Goal: Task Accomplishment & Management: Use online tool/utility

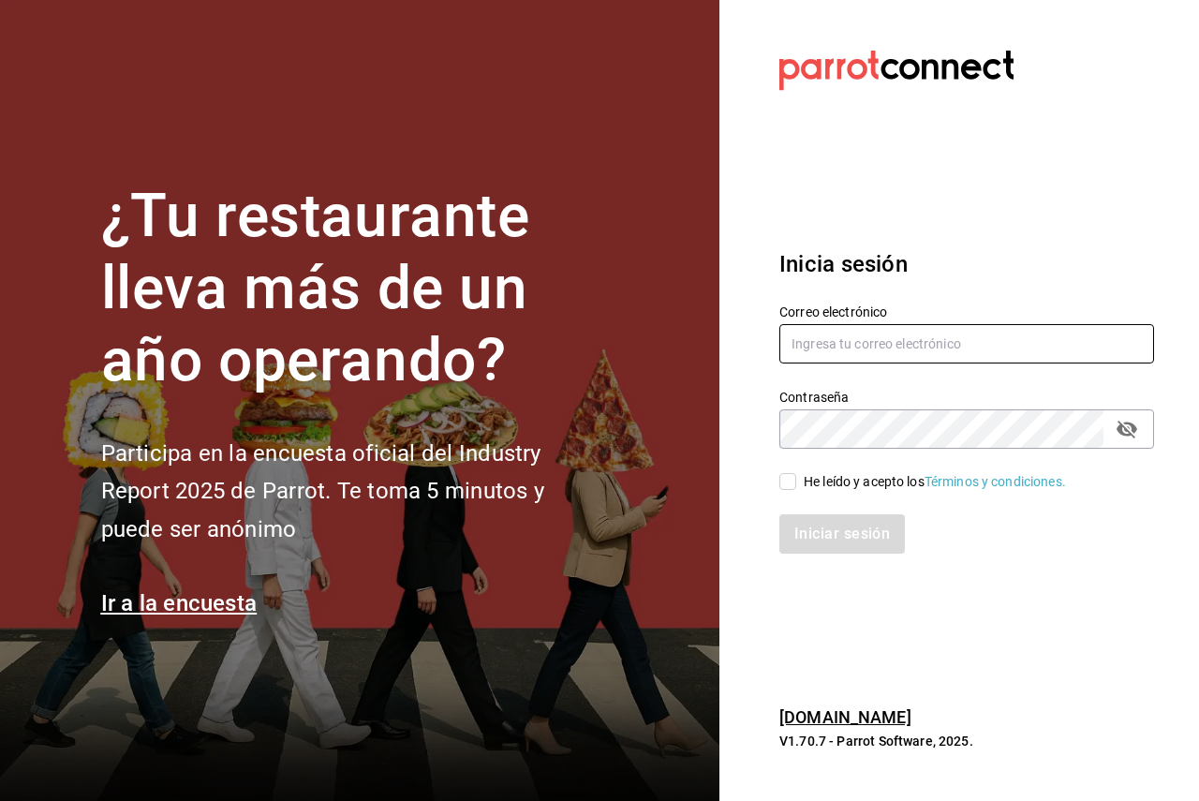
click at [1096, 342] on input "text" at bounding box center [967, 343] width 375 height 39
paste input "pickup@palmas500.com"
type input "pickup@palmas500.com"
click at [824, 481] on div "He leído y acepto los Términos y condiciones." at bounding box center [935, 482] width 262 height 20
click at [796, 481] on input "He leído y acepto los Términos y condiciones." at bounding box center [788, 481] width 17 height 17
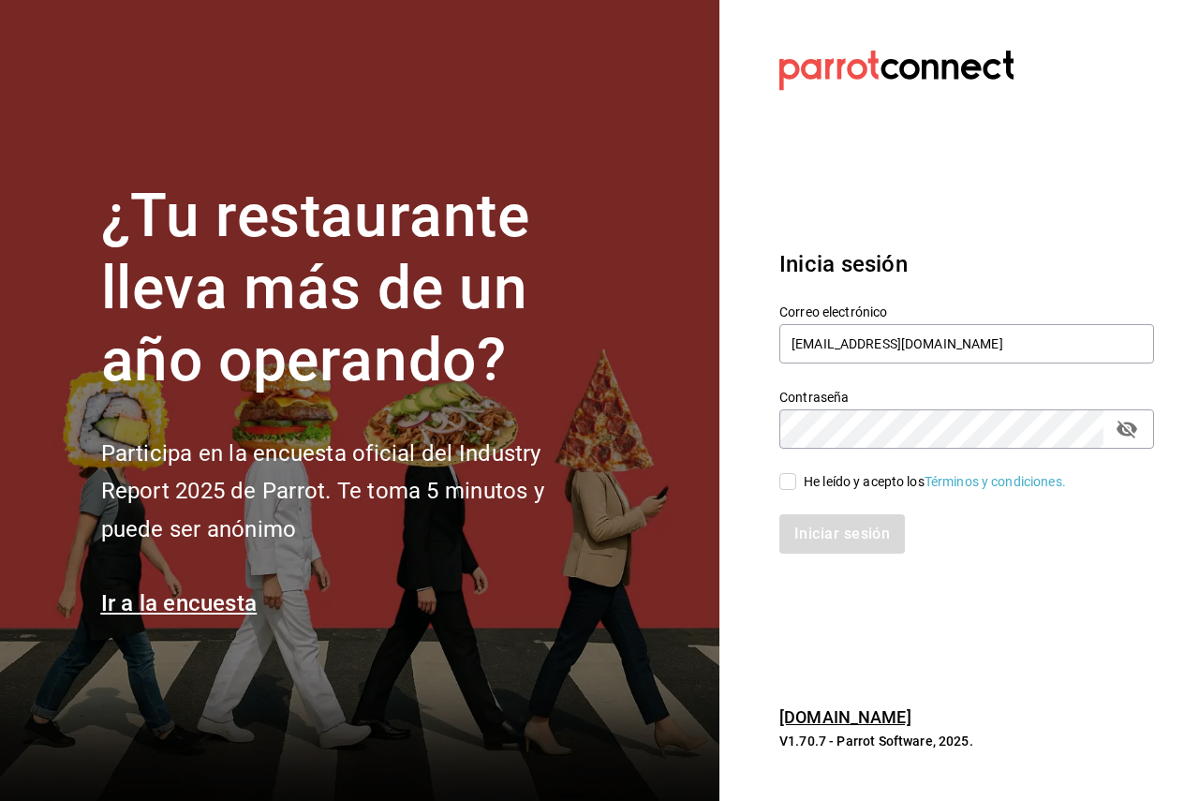
checkbox input "true"
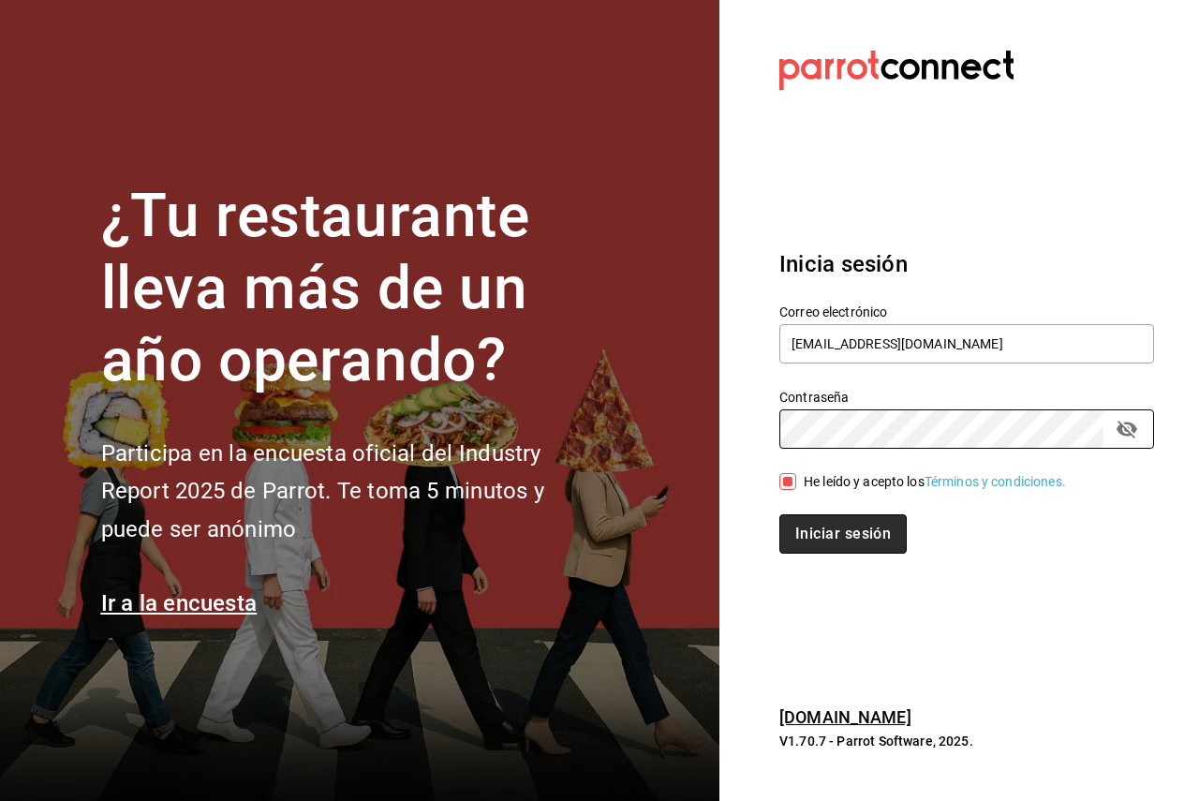
click at [851, 531] on button "Iniciar sesión" at bounding box center [843, 533] width 127 height 39
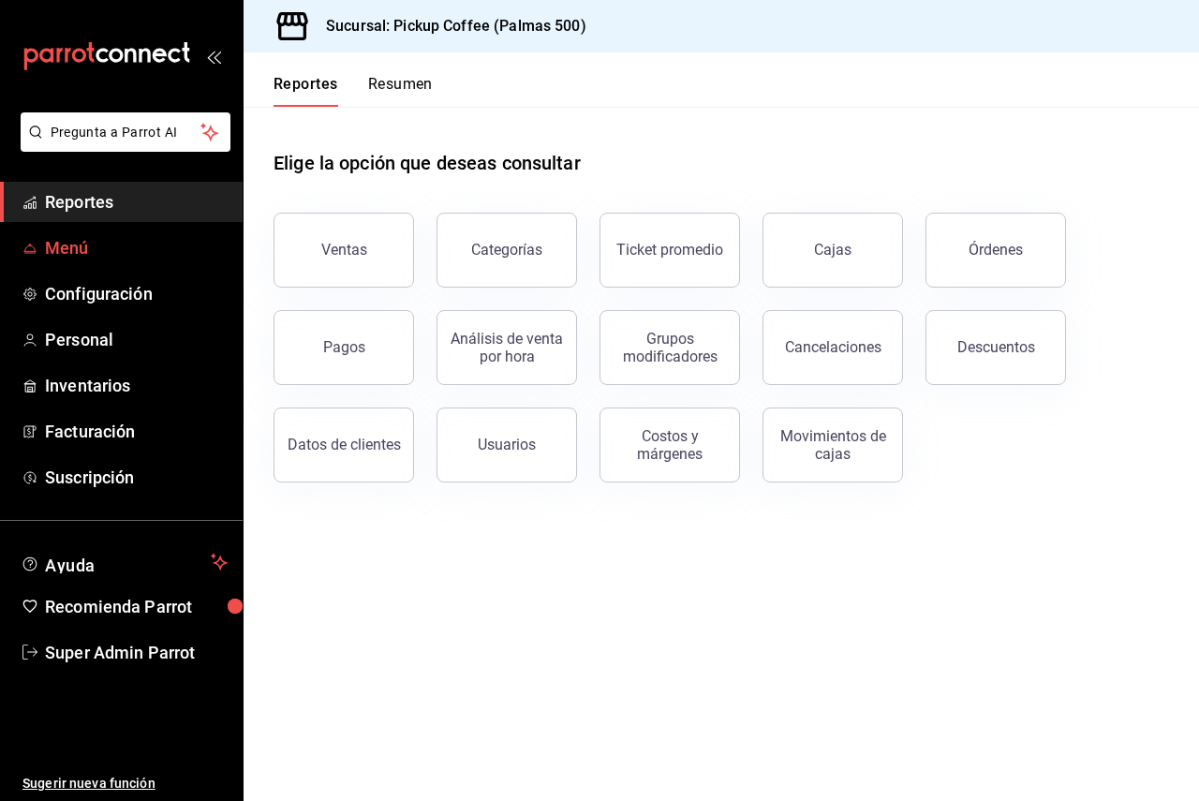
click at [92, 253] on span "Menú" at bounding box center [136, 247] width 183 height 25
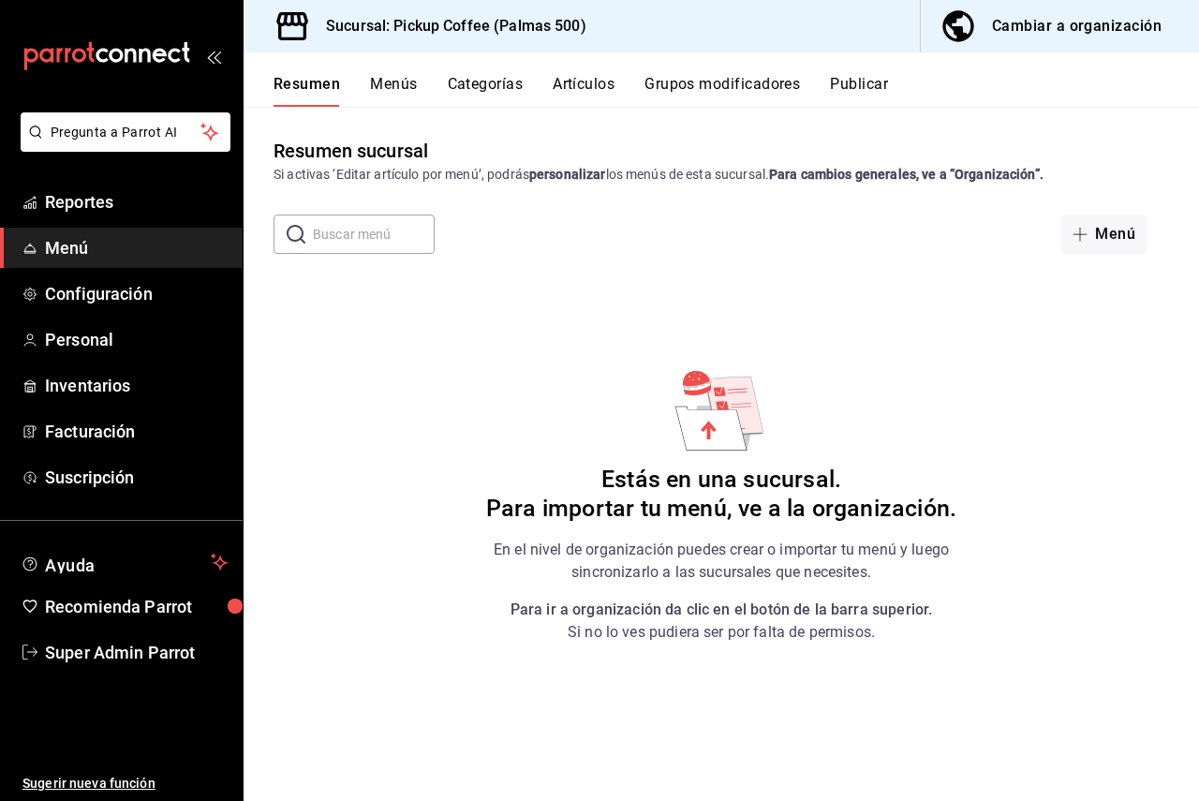
click at [1052, 33] on div "Cambiar a organización" at bounding box center [1077, 26] width 170 height 26
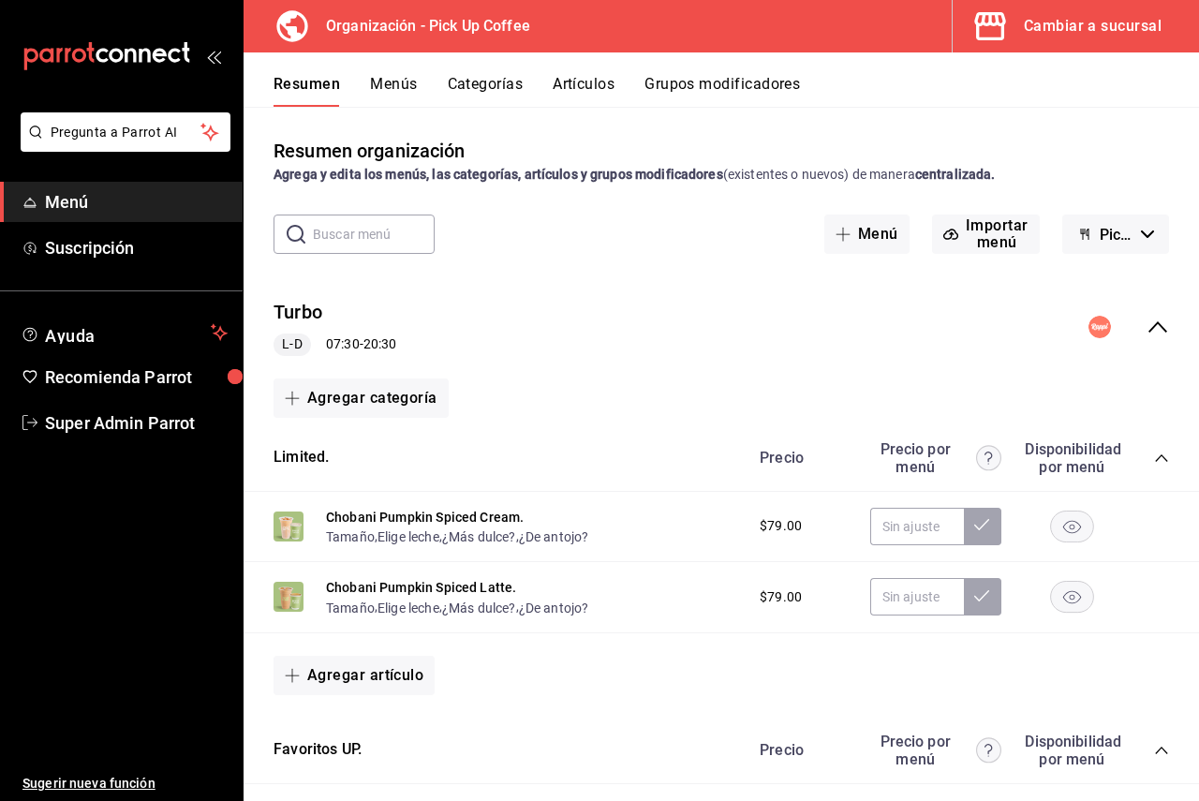
click at [1079, 10] on button "Cambiar a sucursal" at bounding box center [1068, 26] width 231 height 52
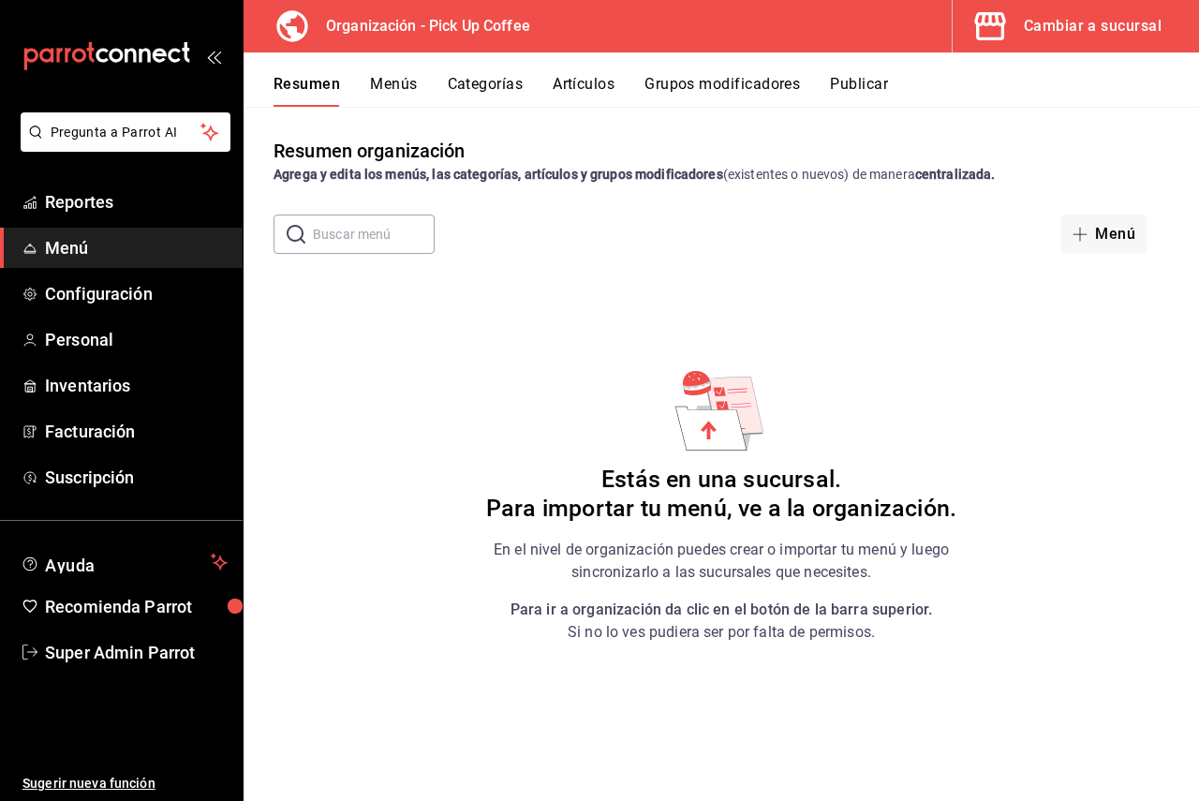
click at [1087, 39] on button "Cambiar a sucursal" at bounding box center [1068, 26] width 231 height 52
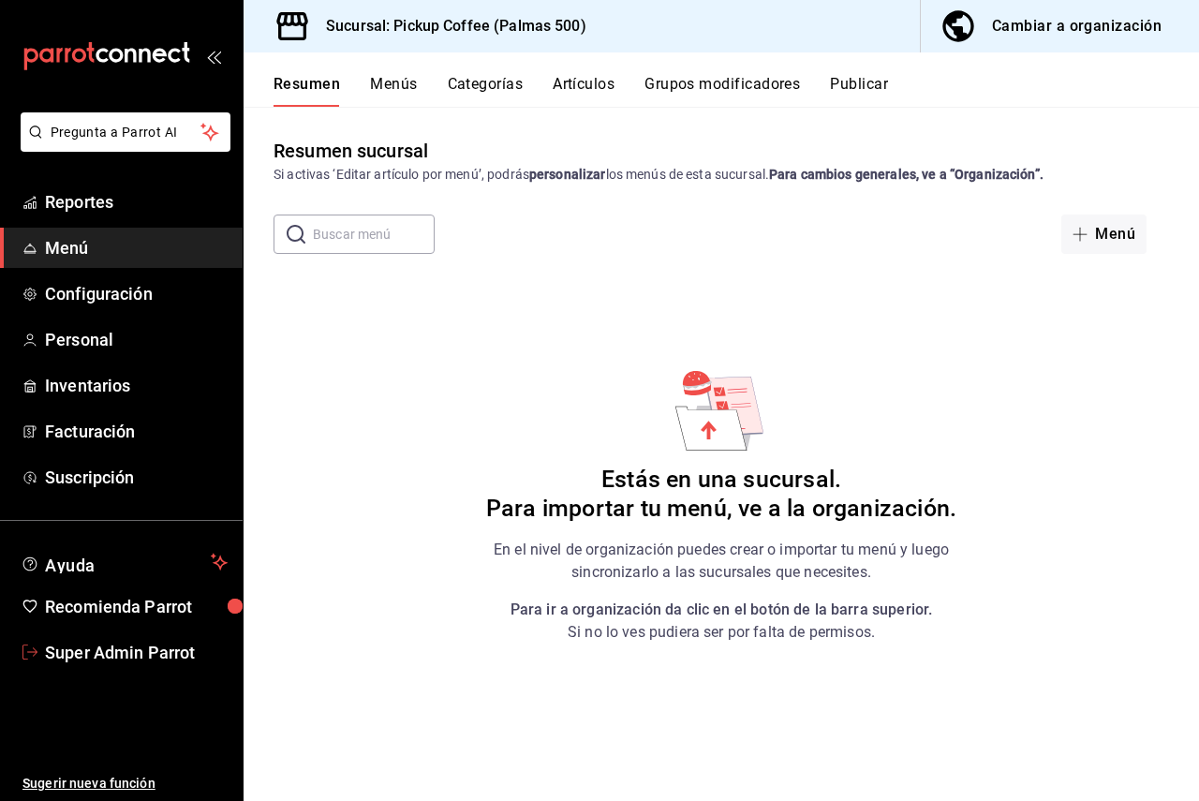
click at [113, 636] on link "Super Admin Parrot" at bounding box center [121, 652] width 243 height 40
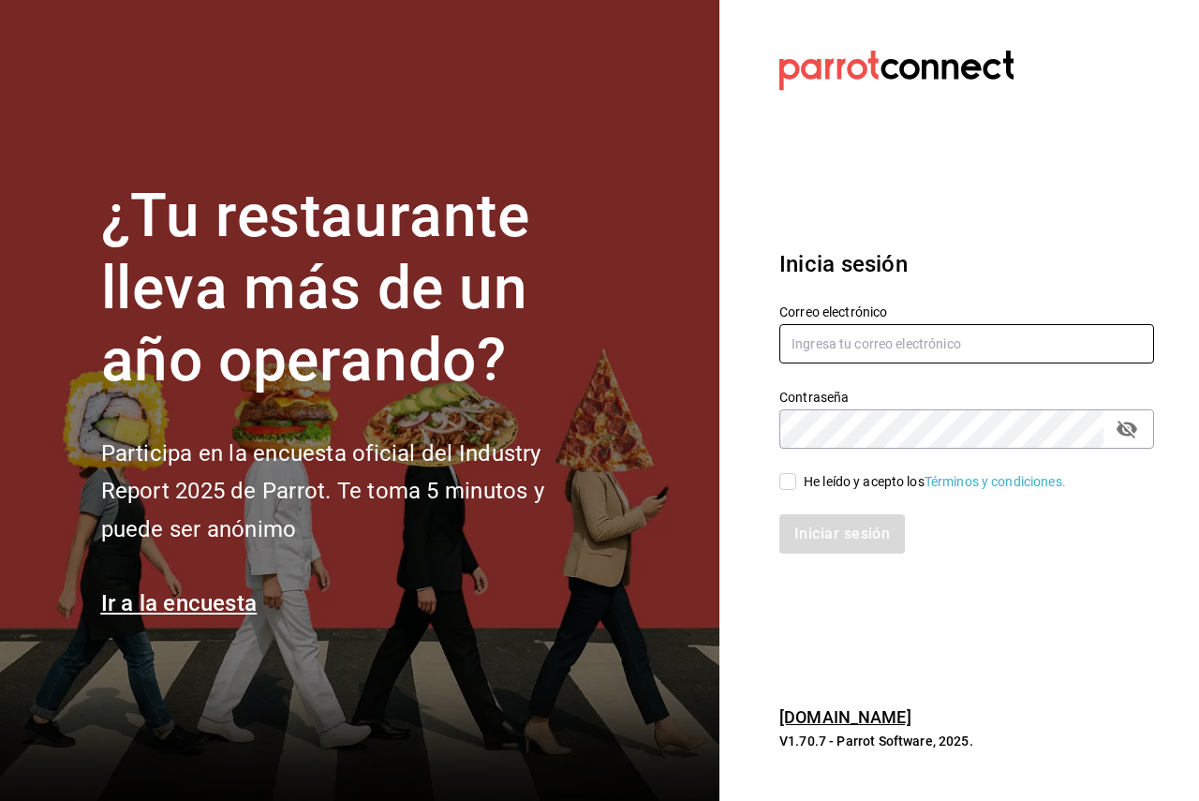
click at [930, 353] on input "text" at bounding box center [967, 343] width 375 height 39
paste input "pickup@palmas500.com"
type input "pickup@palmas500.com"
click at [762, 498] on div "Iniciar sesión" at bounding box center [955, 523] width 397 height 62
click at [789, 483] on input "He leído y acepto los Términos y condiciones." at bounding box center [788, 481] width 17 height 17
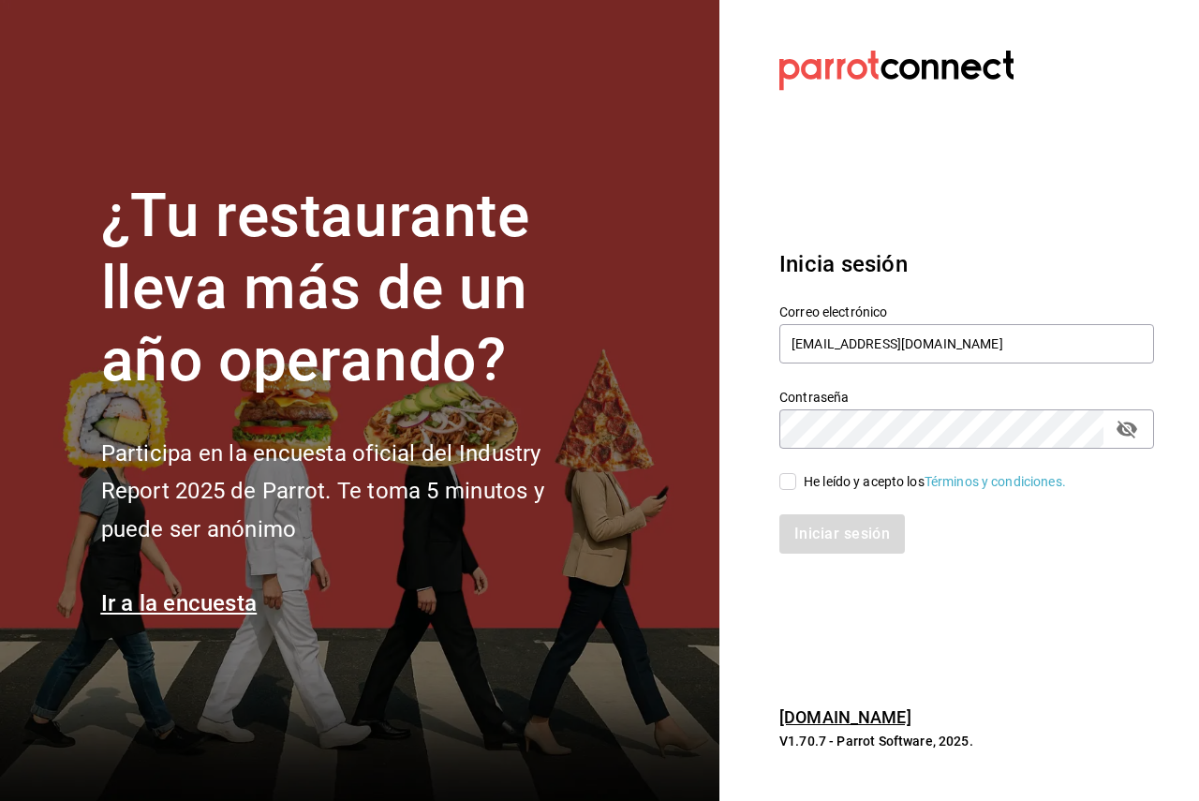
checkbox input "true"
click at [821, 522] on button "Iniciar sesión" at bounding box center [843, 533] width 127 height 39
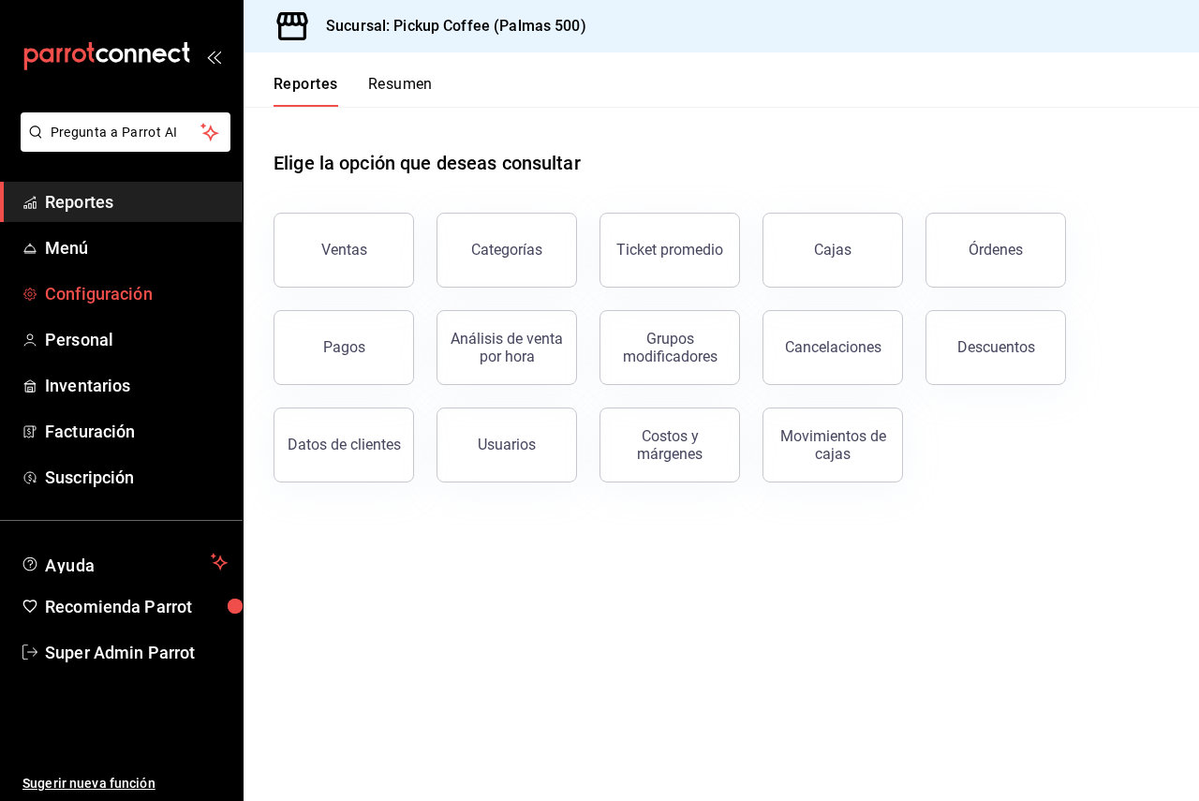
click at [49, 293] on span "Configuración" at bounding box center [136, 293] width 183 height 25
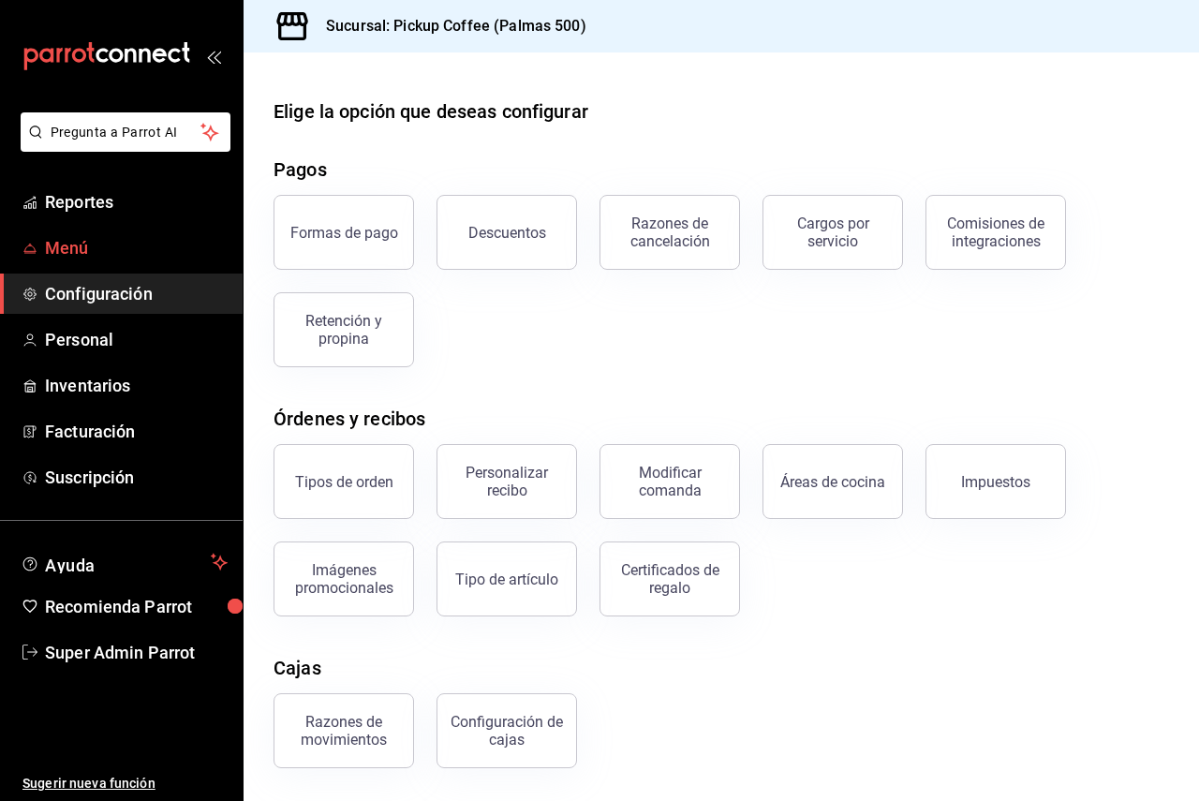
click at [60, 241] on span "Menú" at bounding box center [136, 247] width 183 height 25
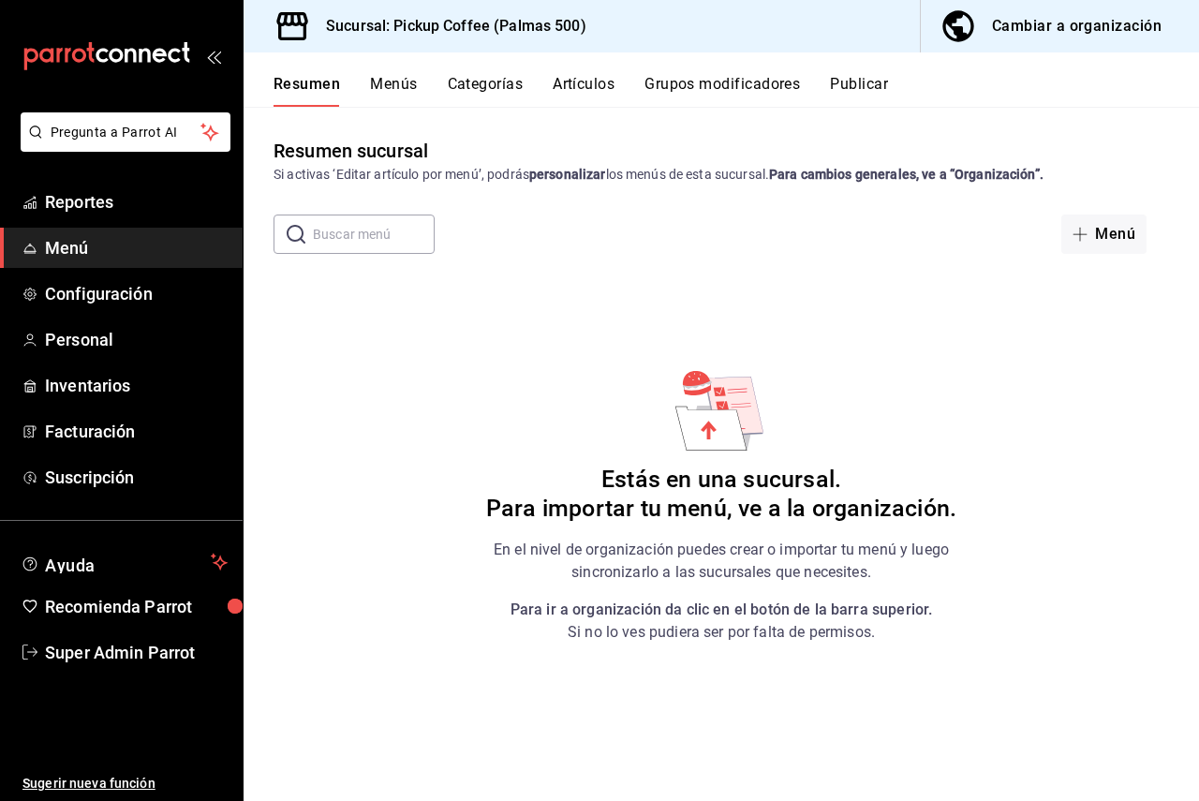
click at [1013, 10] on button "Cambiar a organización" at bounding box center [1052, 26] width 263 height 52
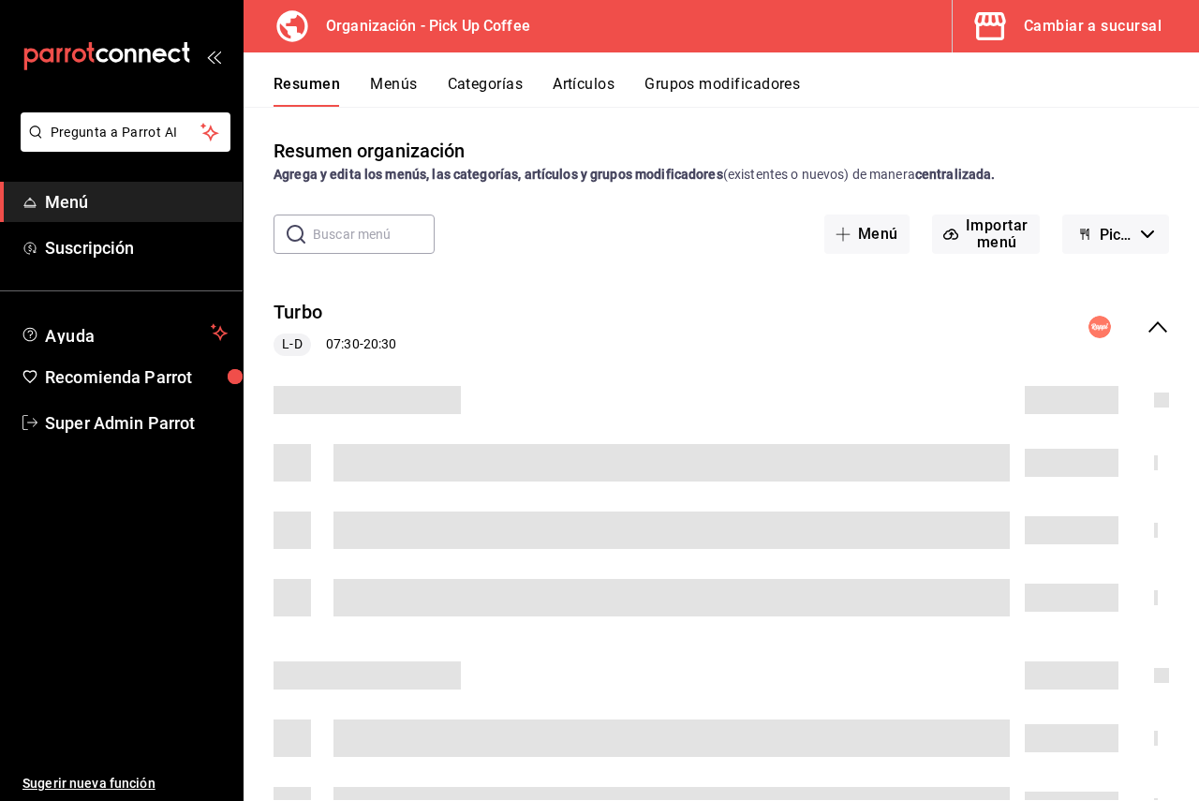
click at [981, 33] on icon "button" at bounding box center [990, 25] width 37 height 37
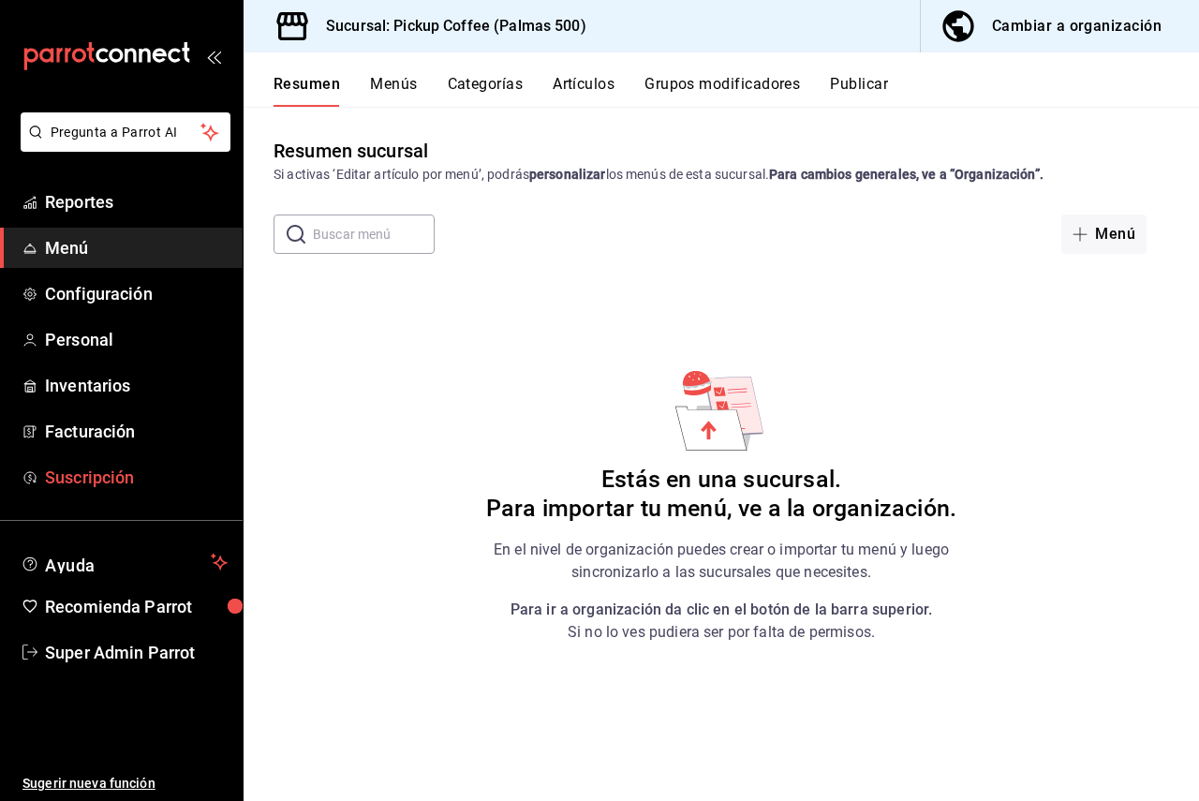
click at [118, 473] on span "Suscripción" at bounding box center [136, 477] width 183 height 25
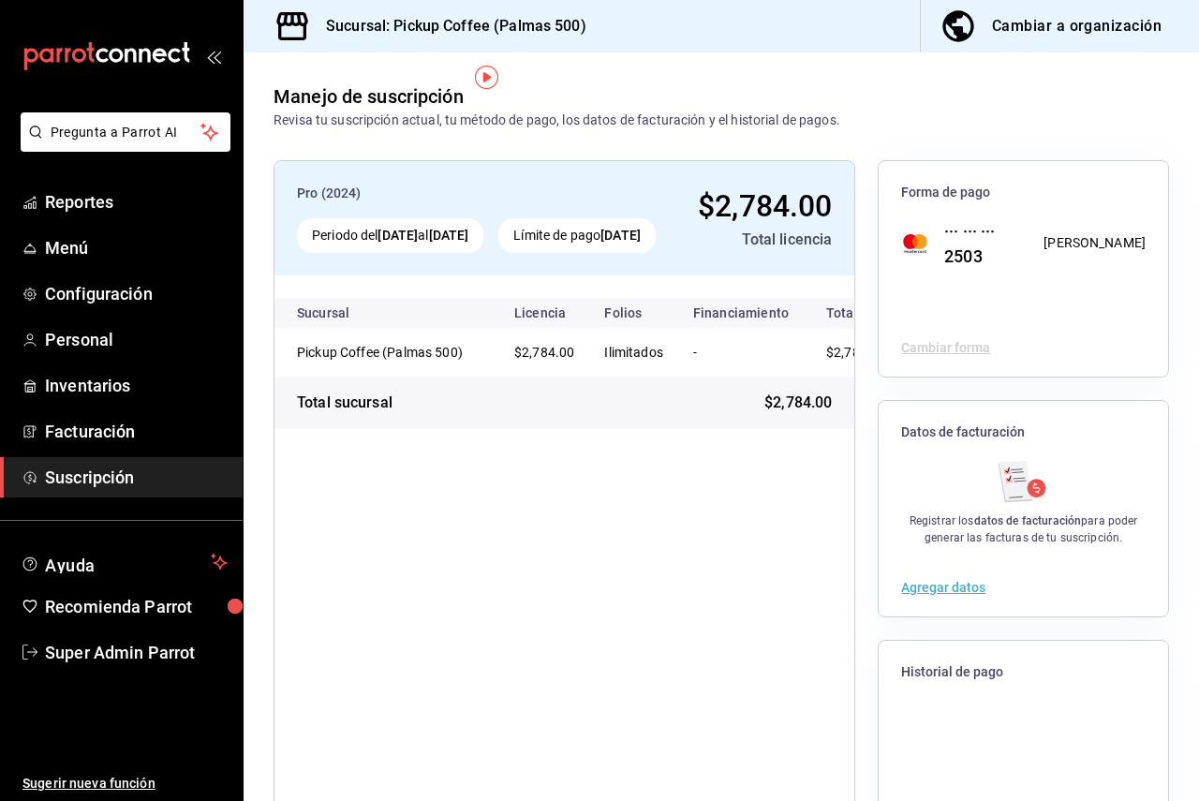
scroll to position [86, 0]
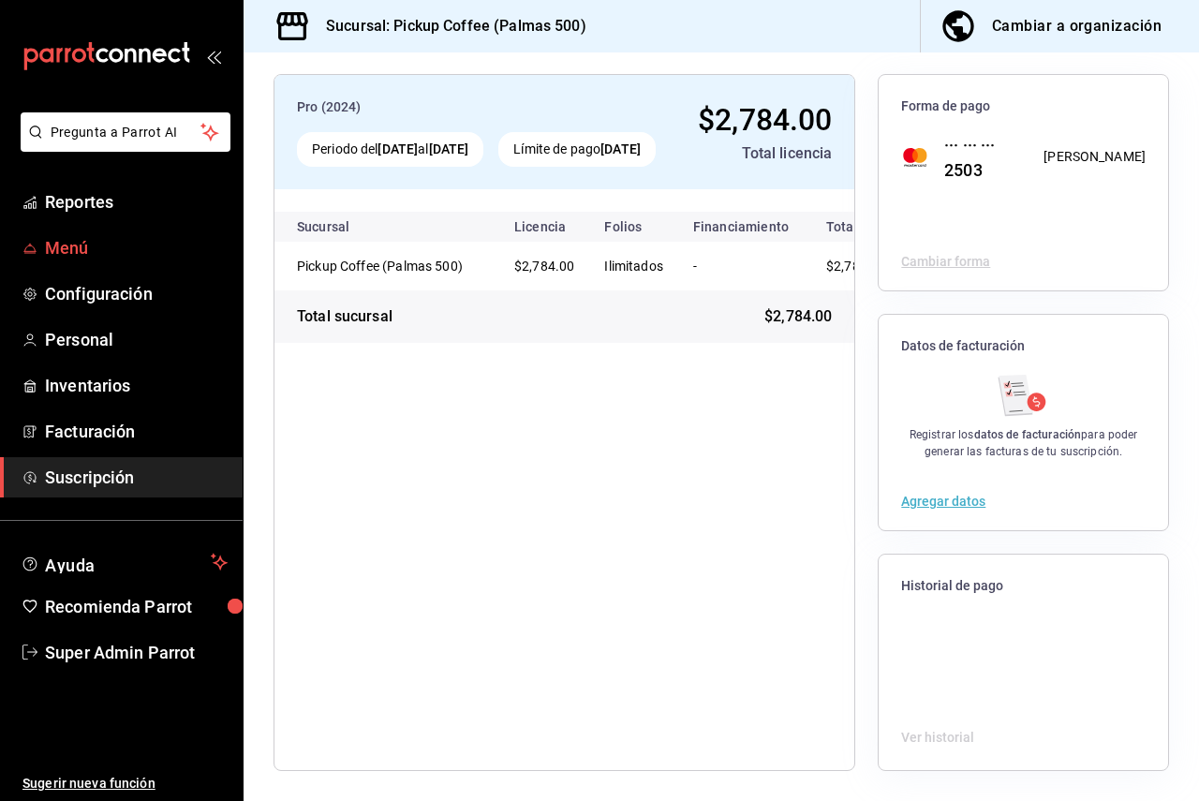
click at [118, 264] on link "Menú" at bounding box center [121, 248] width 243 height 40
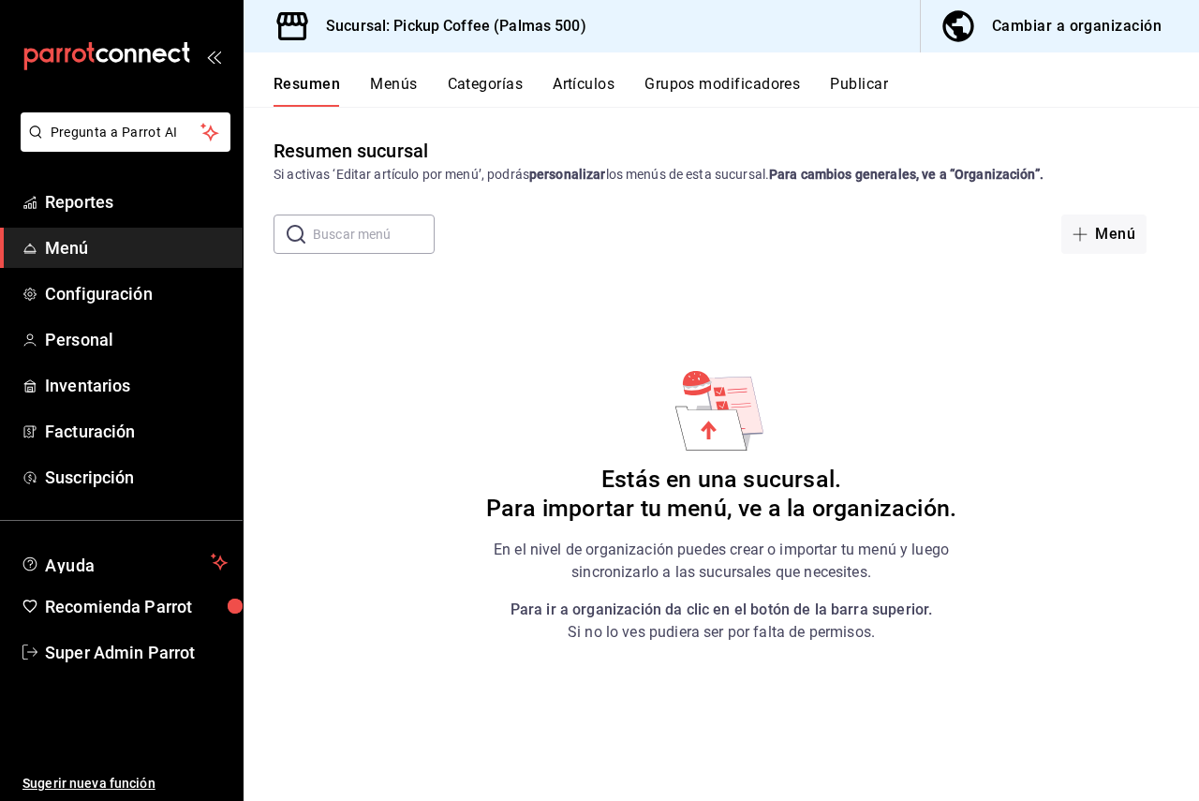
click at [1071, 37] on div "Cambiar a organización" at bounding box center [1077, 26] width 170 height 26
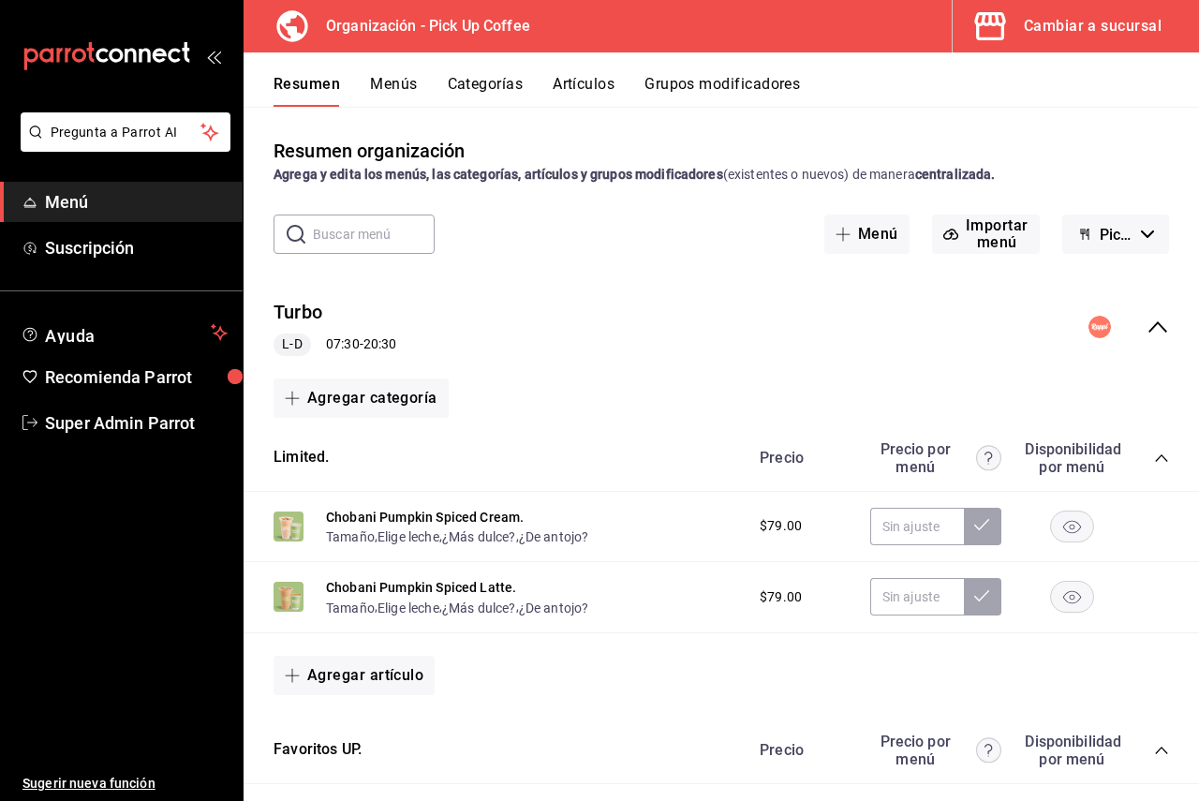
click at [400, 87] on button "Menús" at bounding box center [393, 91] width 47 height 32
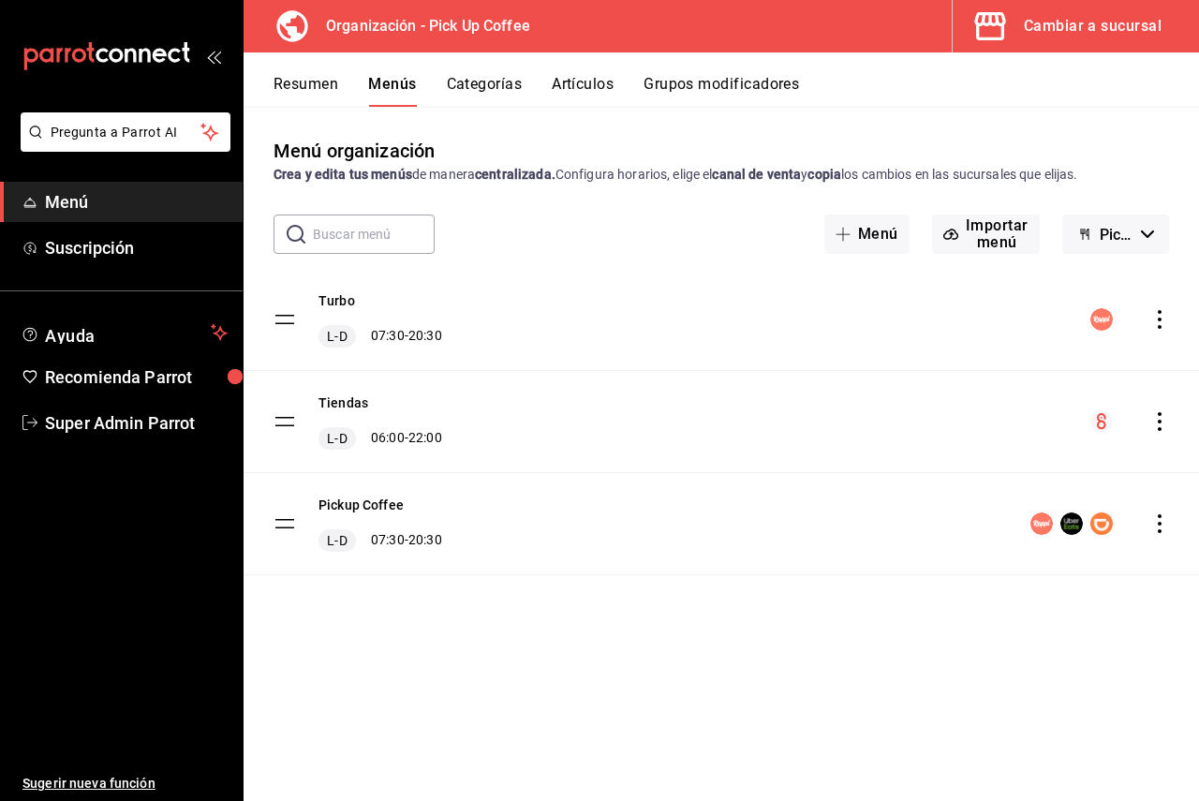
click at [390, 86] on button "Menús" at bounding box center [392, 91] width 48 height 32
click at [315, 93] on button "Resumen" at bounding box center [306, 91] width 65 height 32
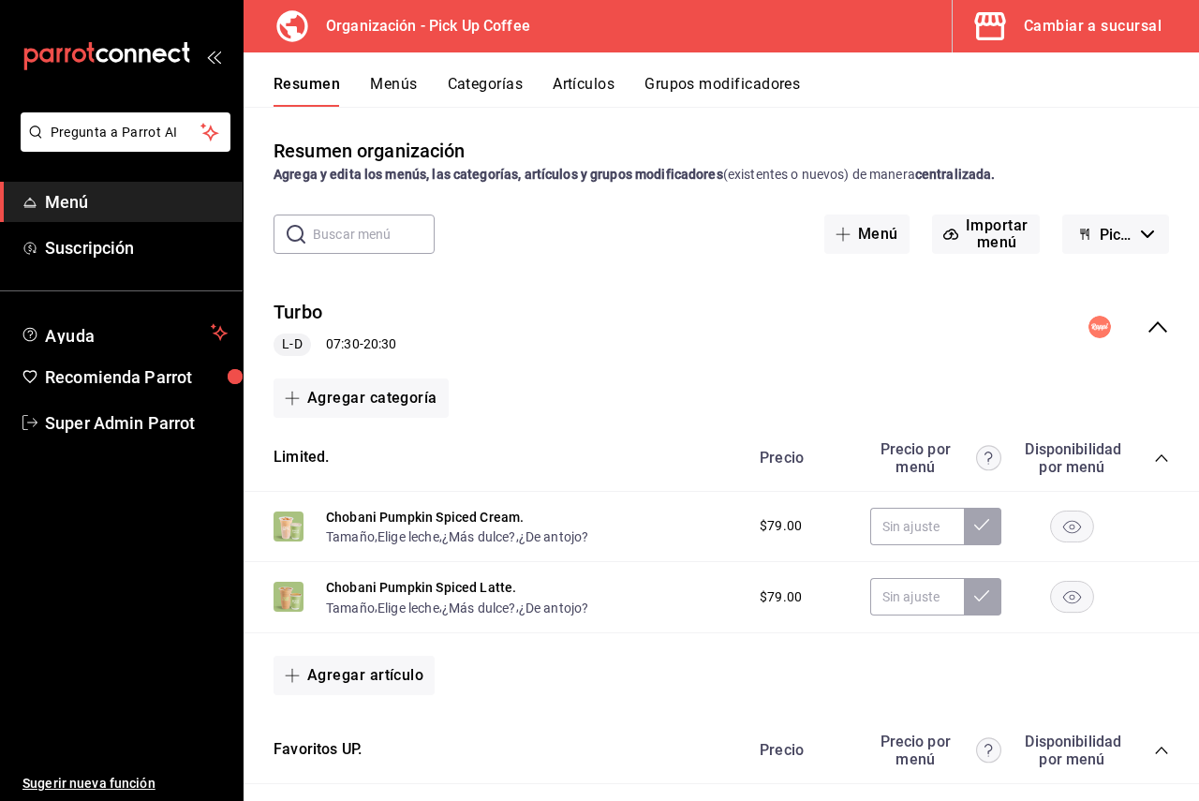
drag, startPoint x: 394, startPoint y: 74, endPoint x: 393, endPoint y: 92, distance: 17.9
click at [393, 92] on div "Resumen Menús Categorías Artículos Grupos modificadores" at bounding box center [722, 79] width 956 height 54
click at [394, 78] on button "Menús" at bounding box center [393, 91] width 47 height 32
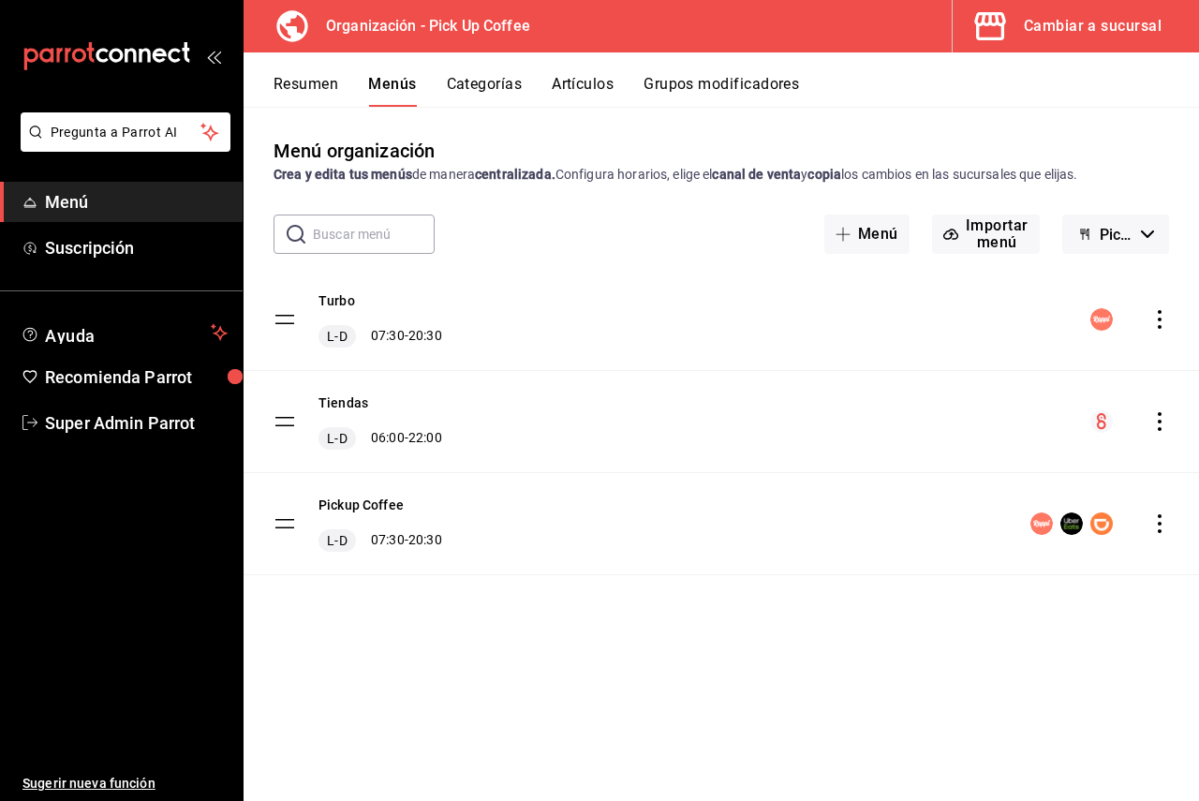
click at [1164, 424] on icon "actions" at bounding box center [1160, 421] width 19 height 19
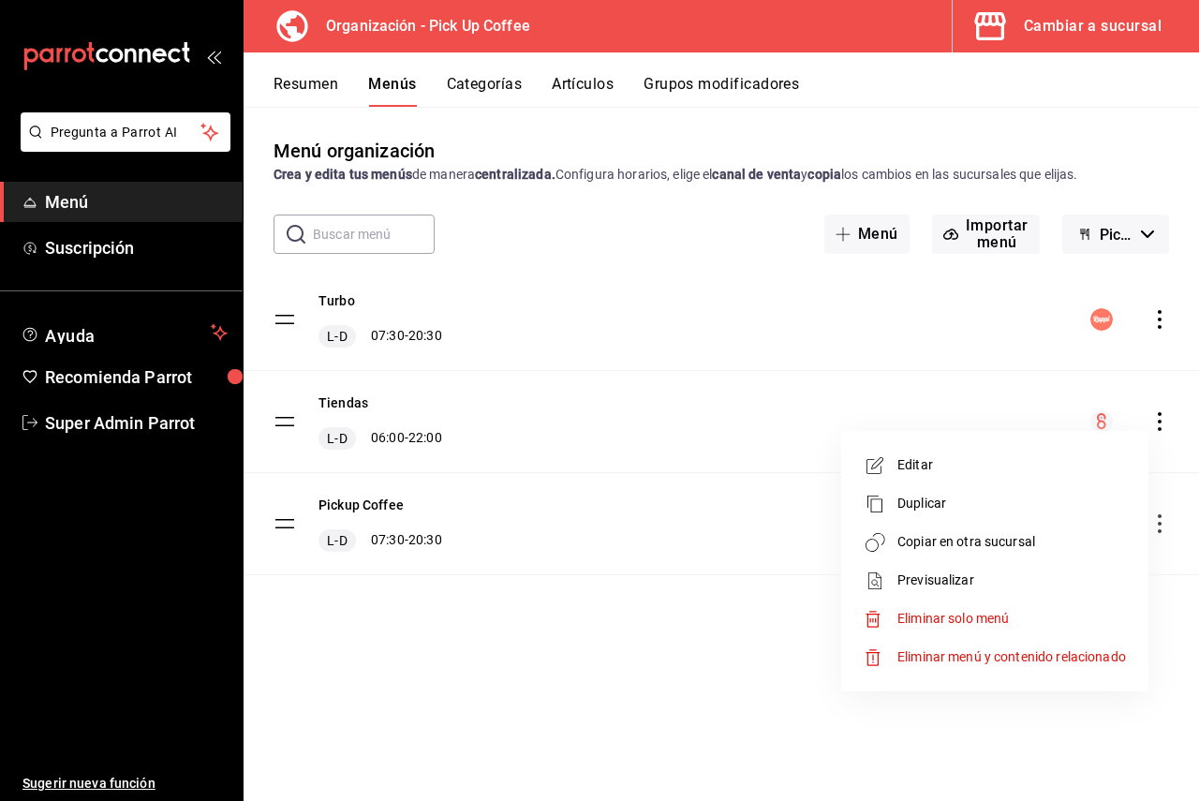
click at [957, 531] on li "Copiar en otra sucursal" at bounding box center [995, 542] width 292 height 38
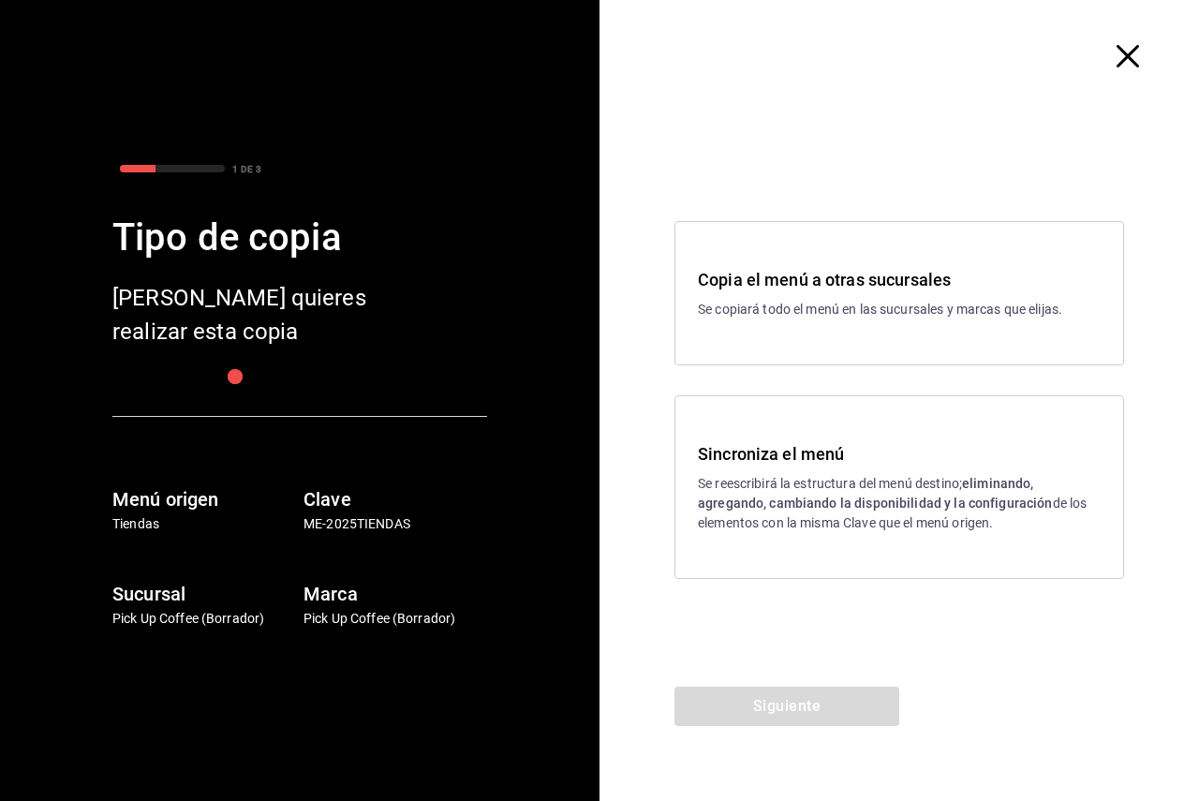
click at [769, 478] on p "Se reescribirá la estructura del menú destino; eliminando, agregando, cambiando…" at bounding box center [899, 503] width 403 height 59
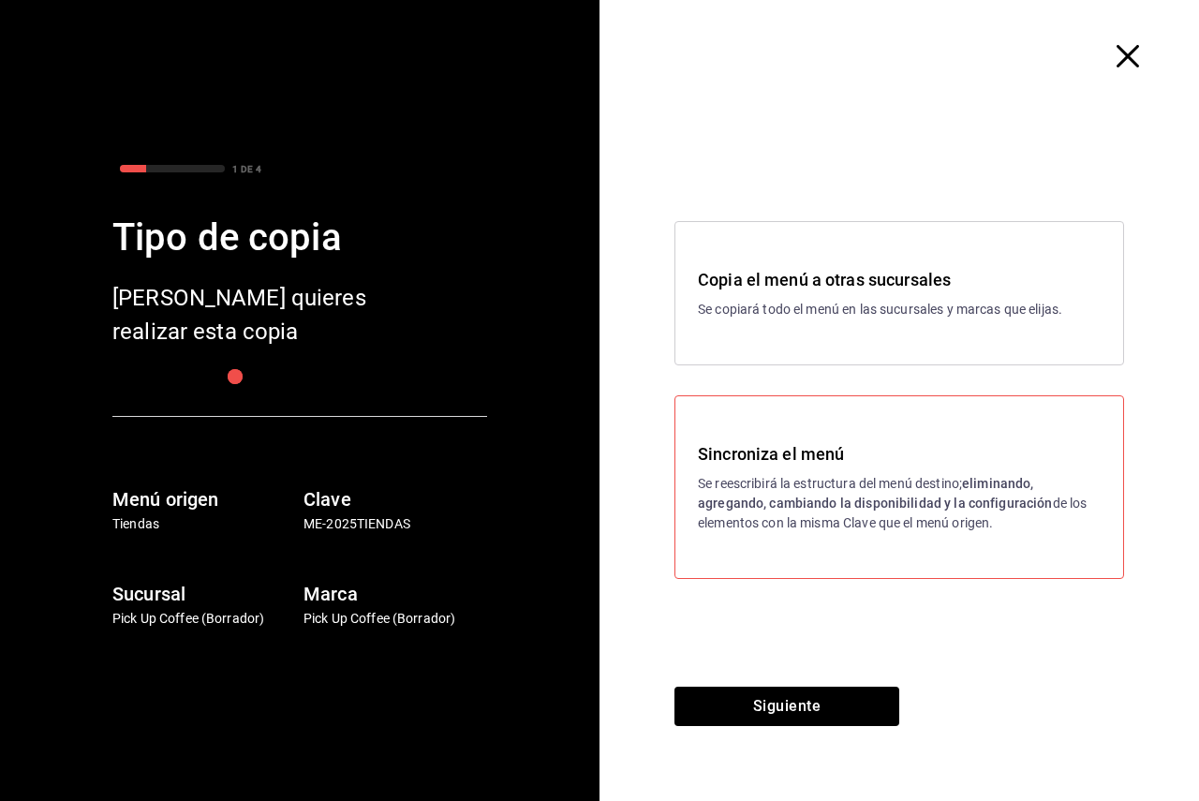
click at [802, 305] on p "Se copiará todo el menú en las sucursales y marcas que elijas." at bounding box center [899, 310] width 403 height 20
click at [820, 697] on button "Siguiente" at bounding box center [787, 706] width 225 height 39
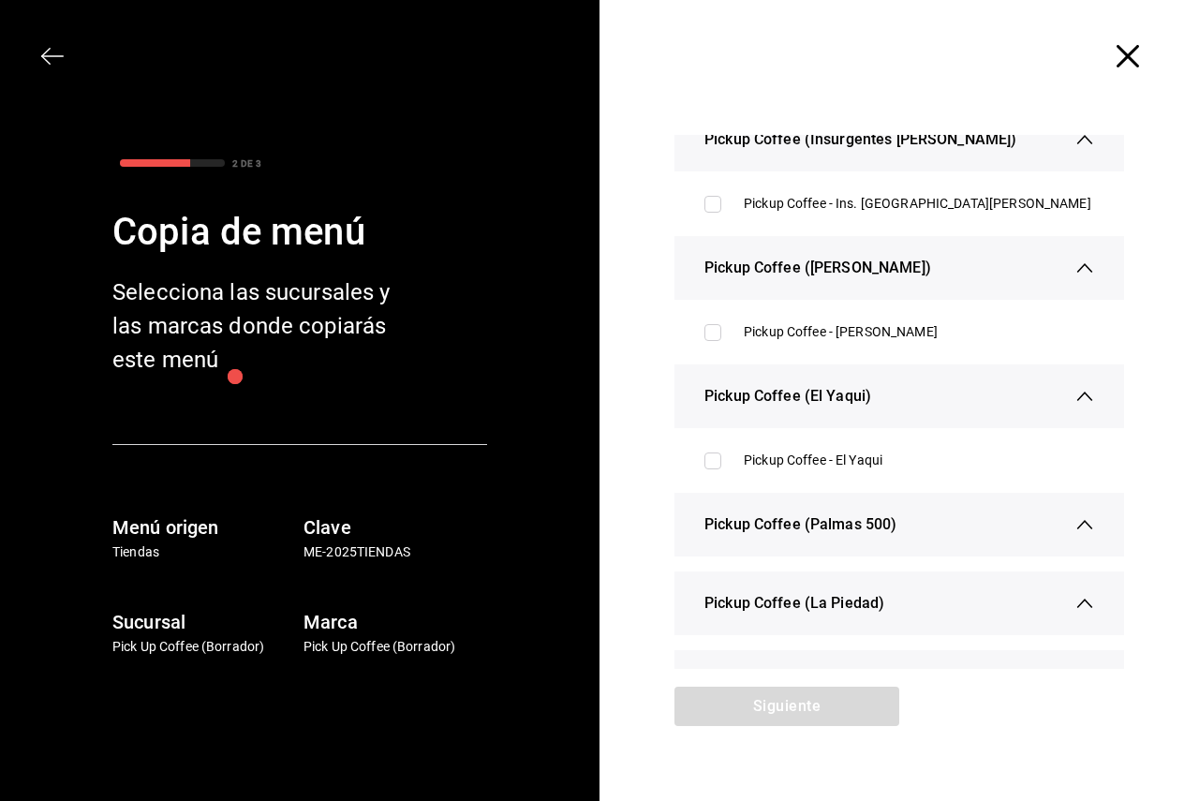
scroll to position [187, 0]
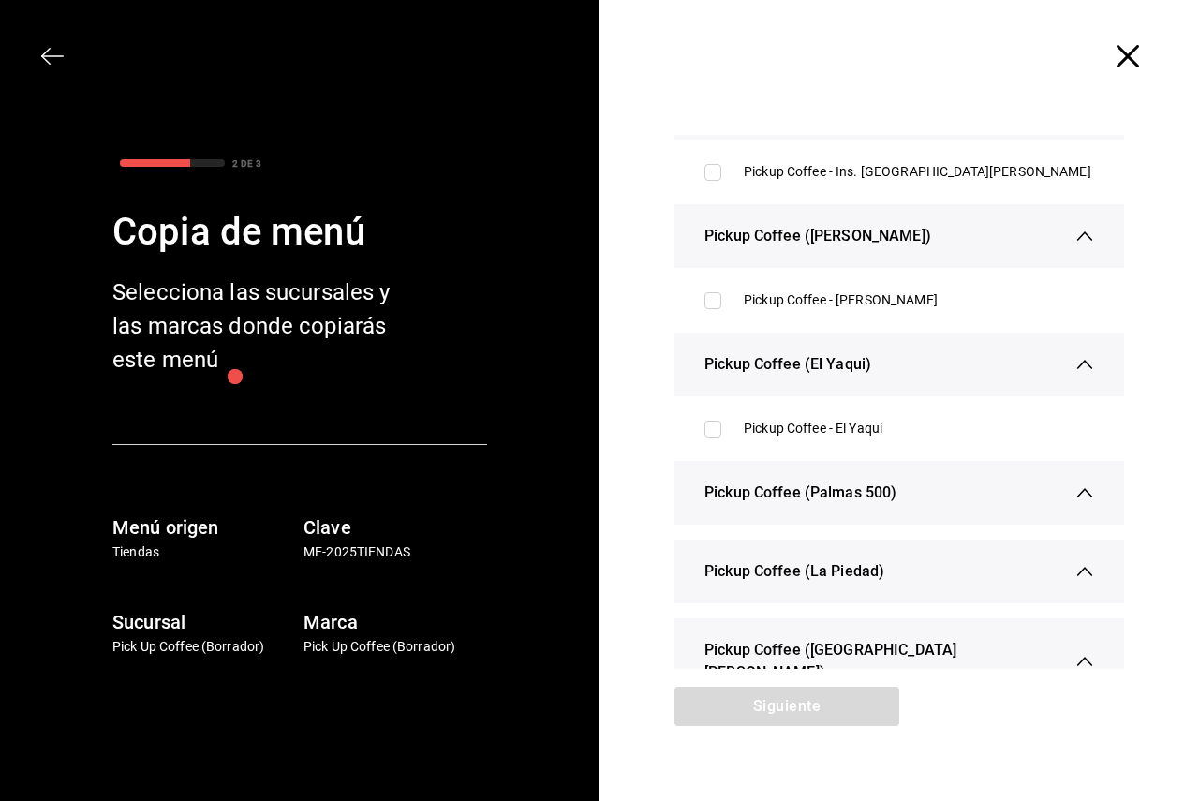
click at [900, 490] on div "Pickup Coffee (Palmas 500)" at bounding box center [900, 493] width 390 height 64
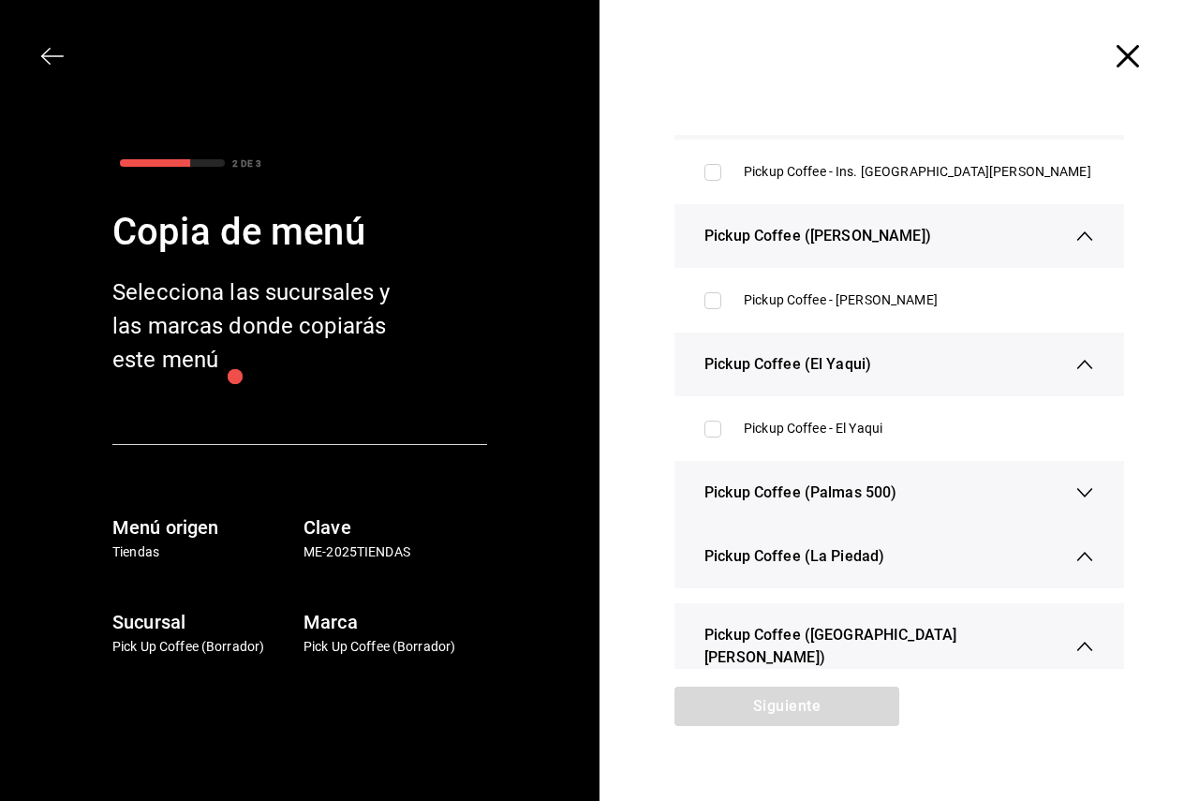
click at [900, 490] on div "Pickup Coffee (Palmas 500)" at bounding box center [900, 493] width 390 height 64
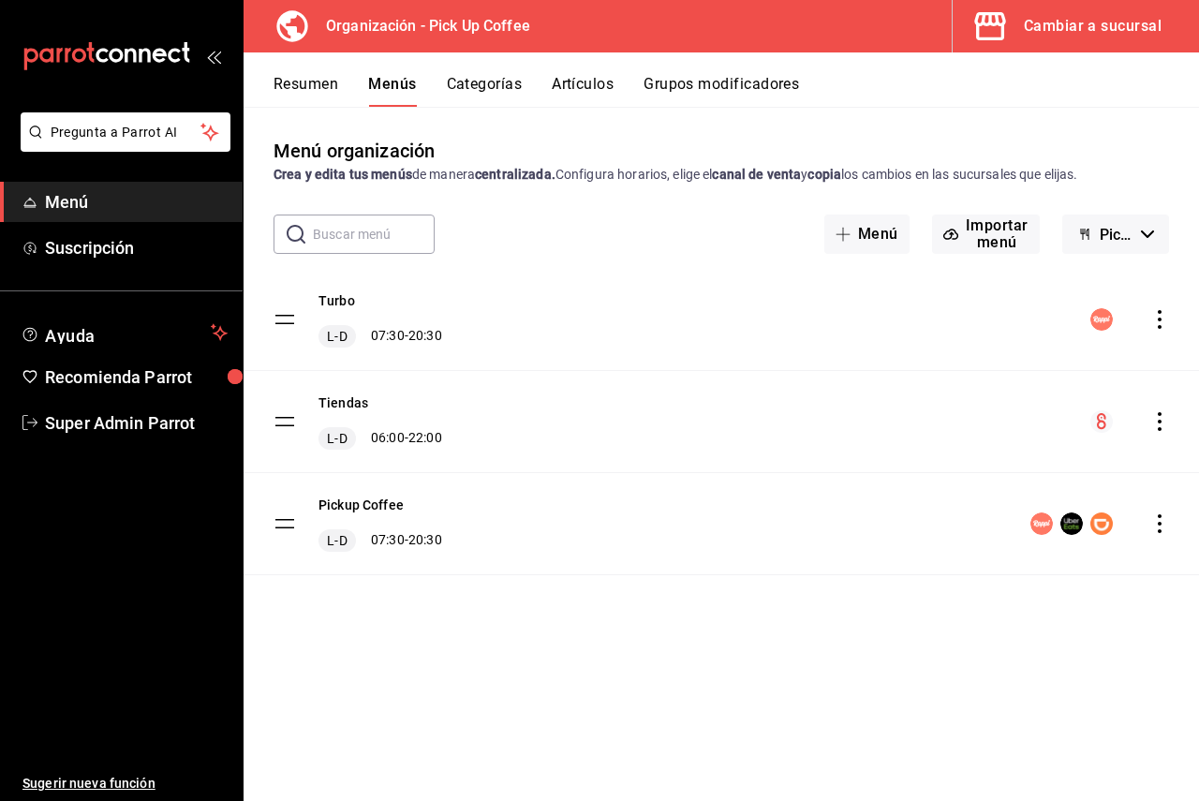
click at [1150, 427] on div "menu-maker-table" at bounding box center [1130, 421] width 79 height 22
click at [1164, 425] on icon "actions" at bounding box center [1160, 421] width 19 height 19
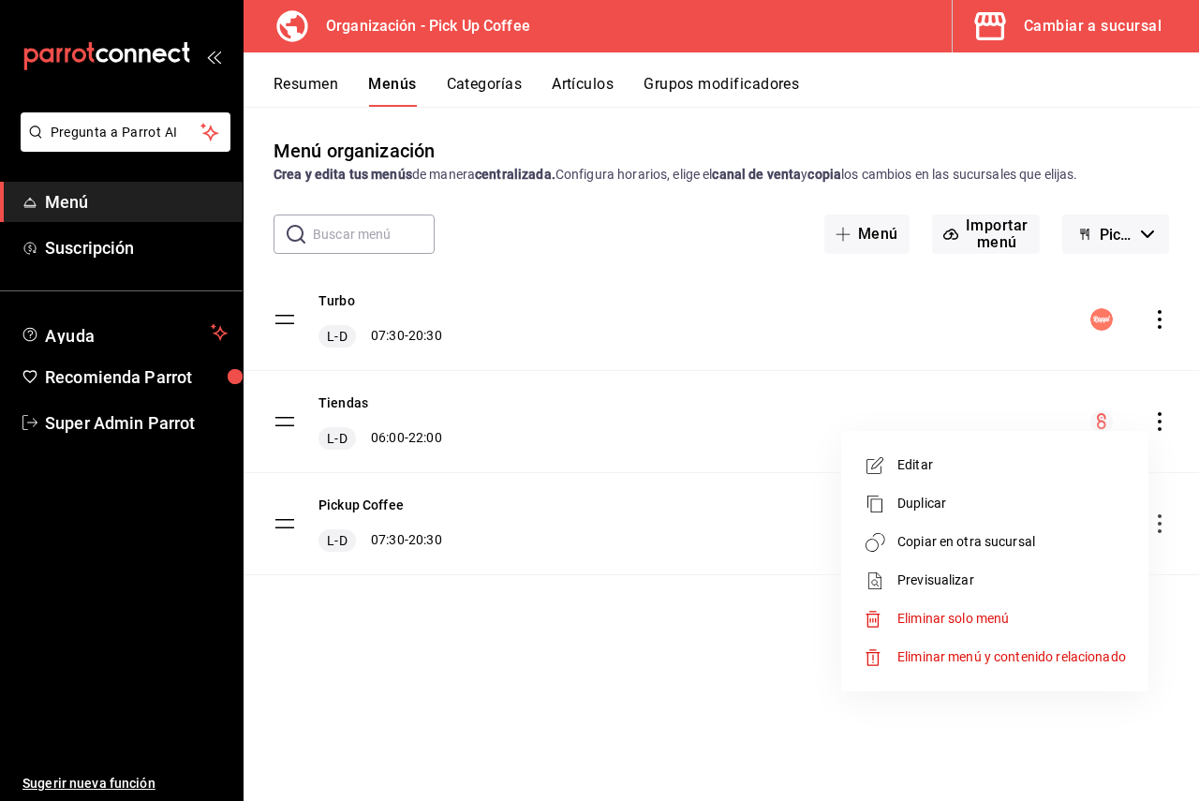
click at [957, 534] on span "Copiar en otra sucursal" at bounding box center [1012, 542] width 229 height 20
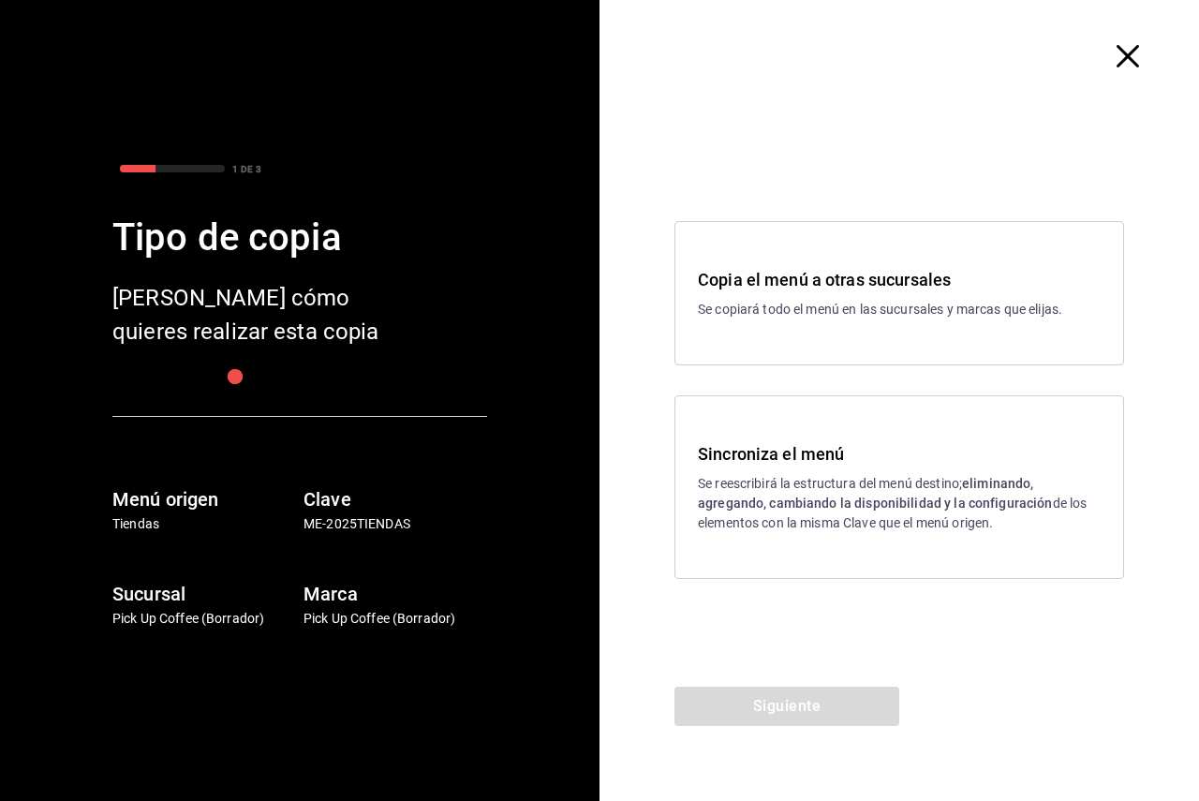
click at [801, 468] on div "Sincroniza el menú Se reescribirá la estructura del menú destino; eliminando, a…" at bounding box center [899, 487] width 403 height 92
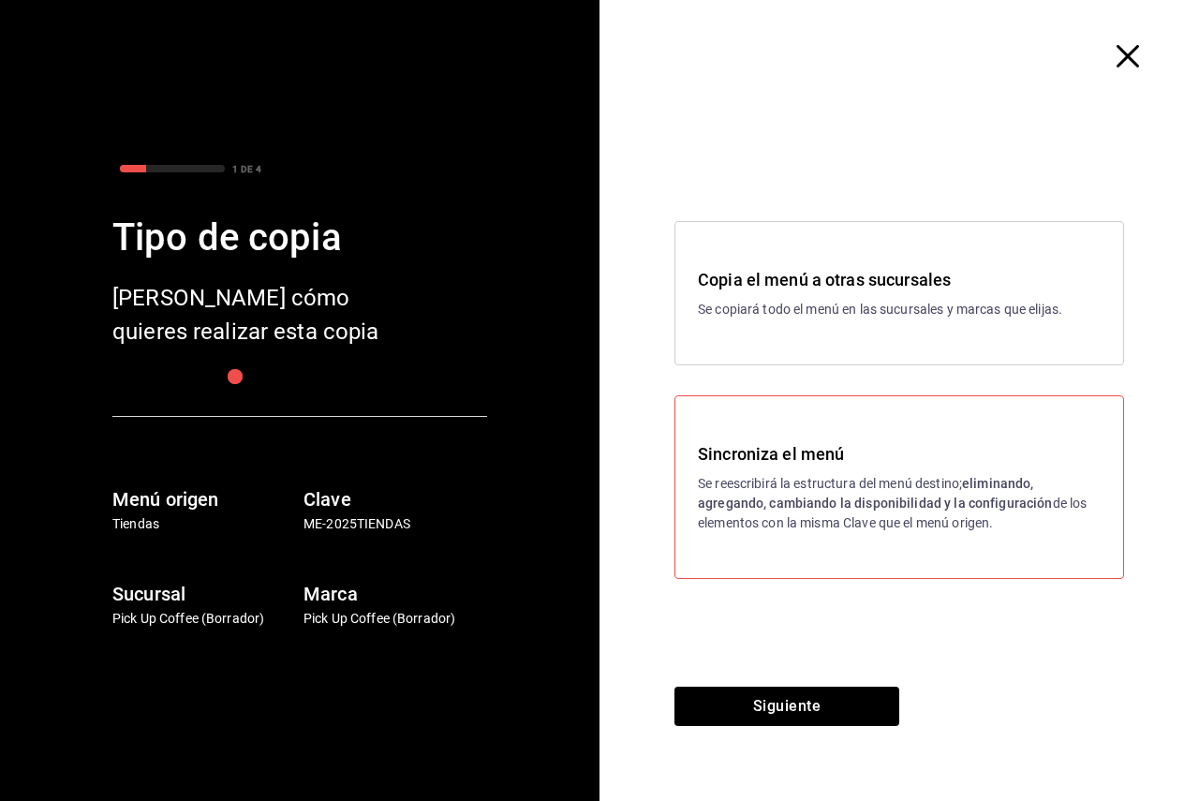
click at [832, 320] on div "Copia el menú a otras sucursales Se copiará todo el menú en las sucursales y ma…" at bounding box center [900, 293] width 450 height 144
click at [837, 705] on button "Siguiente" at bounding box center [787, 706] width 225 height 39
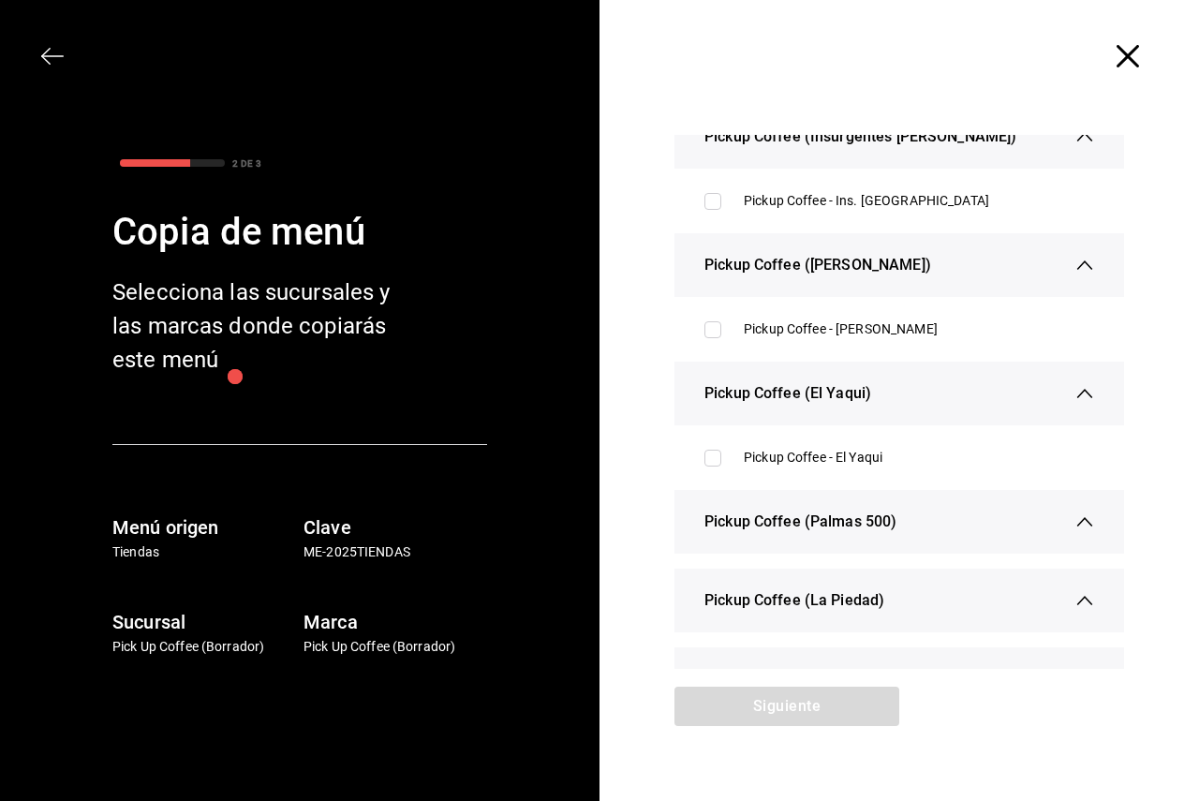
scroll to position [187, 0]
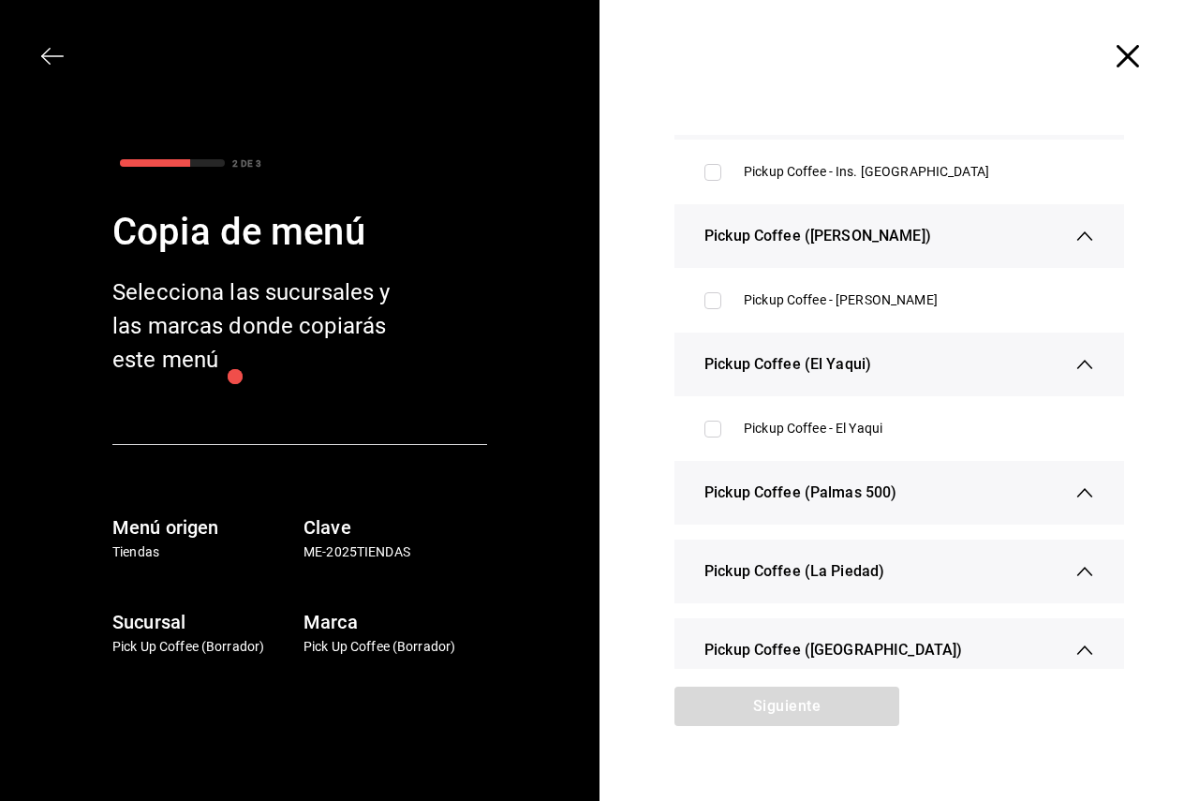
click at [965, 488] on div "Pickup Coffee (Palmas 500)" at bounding box center [900, 493] width 390 height 64
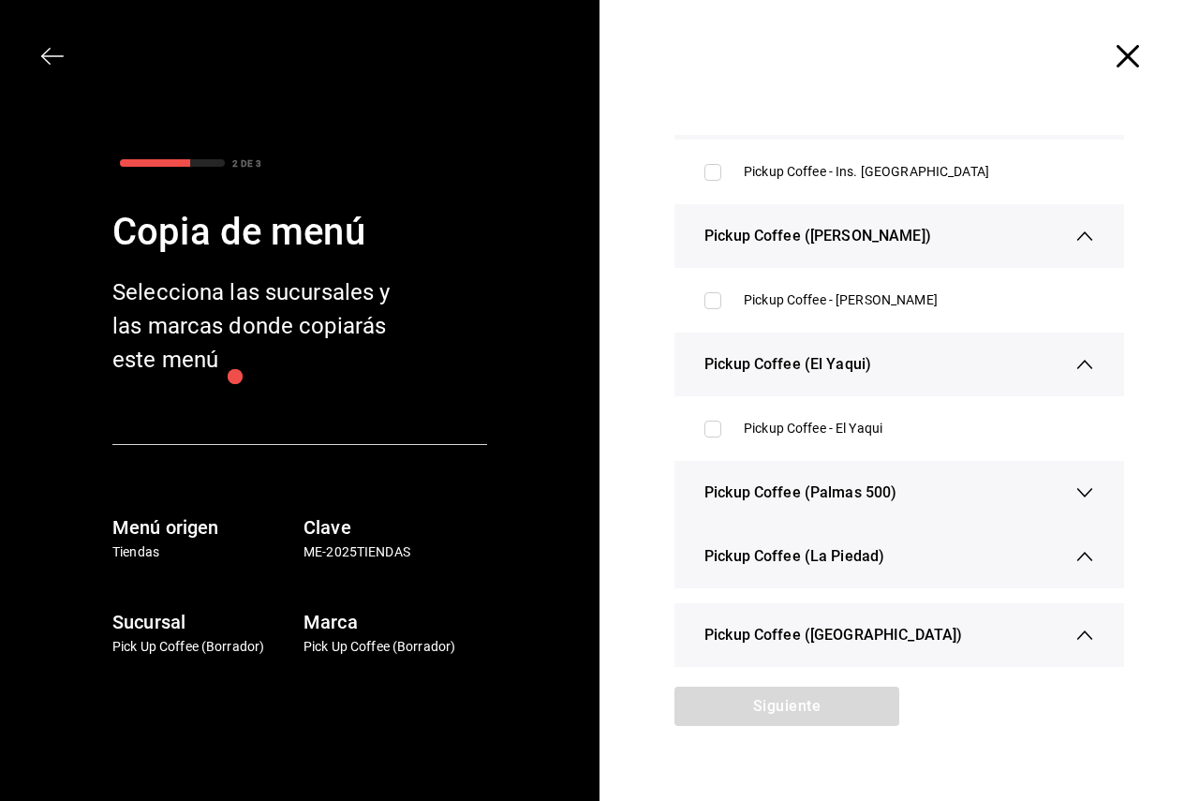
click at [965, 488] on div "Pickup Coffee (Palmas 500)" at bounding box center [900, 493] width 390 height 64
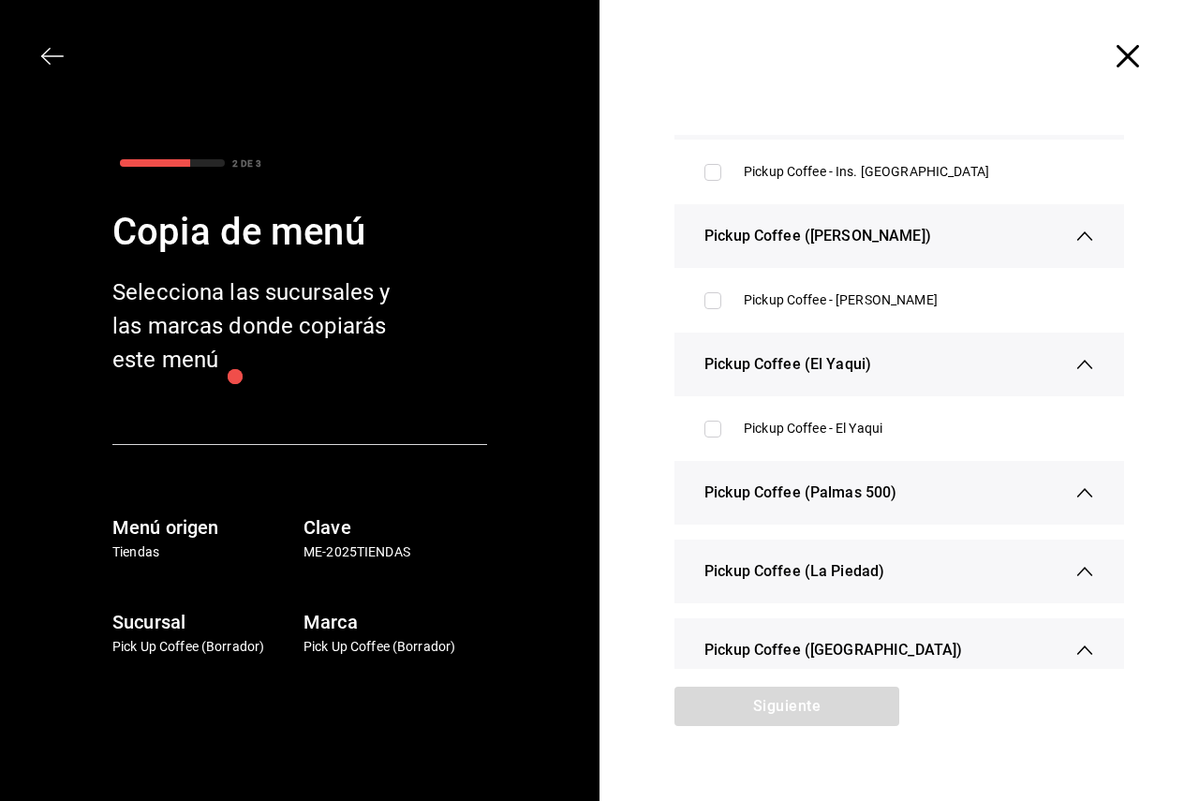
click at [965, 488] on div "Pickup Coffee (Palmas 500)" at bounding box center [900, 493] width 390 height 64
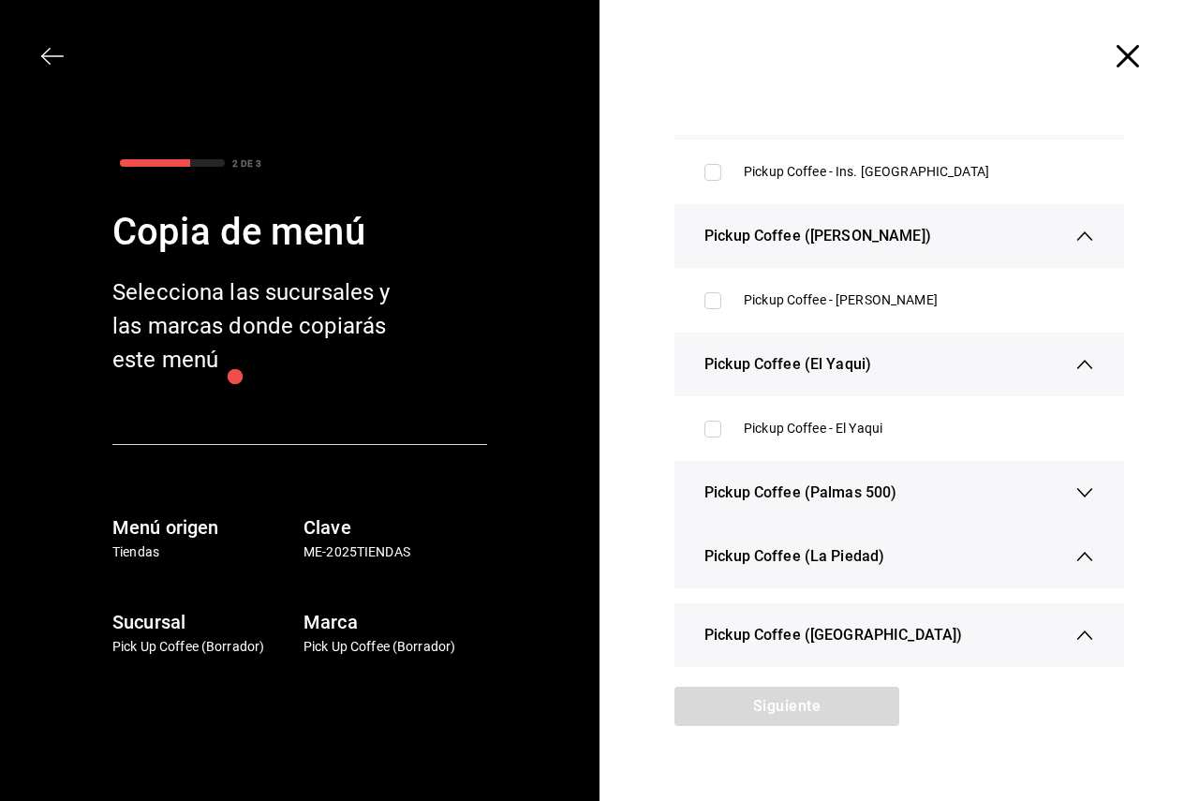
click at [965, 488] on div "Pickup Coffee (Palmas 500)" at bounding box center [900, 493] width 390 height 64
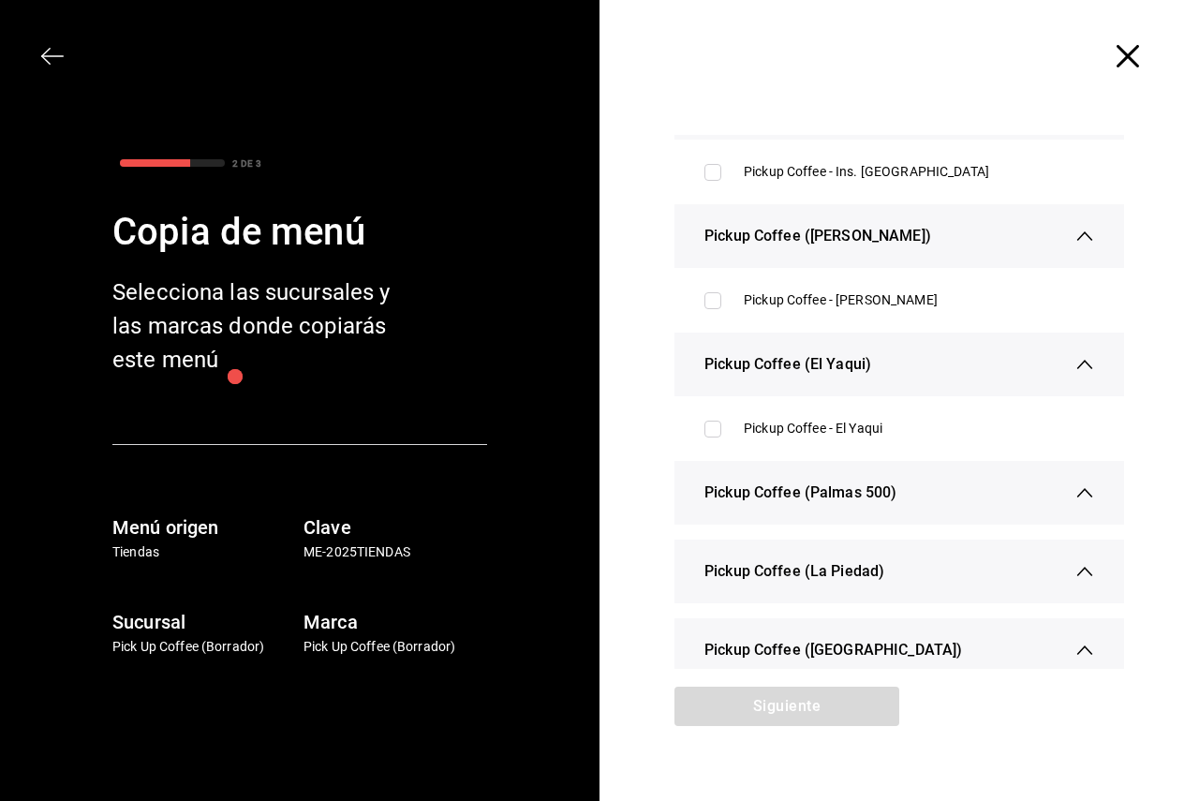
click at [1117, 49] on icon "button" at bounding box center [1128, 56] width 22 height 22
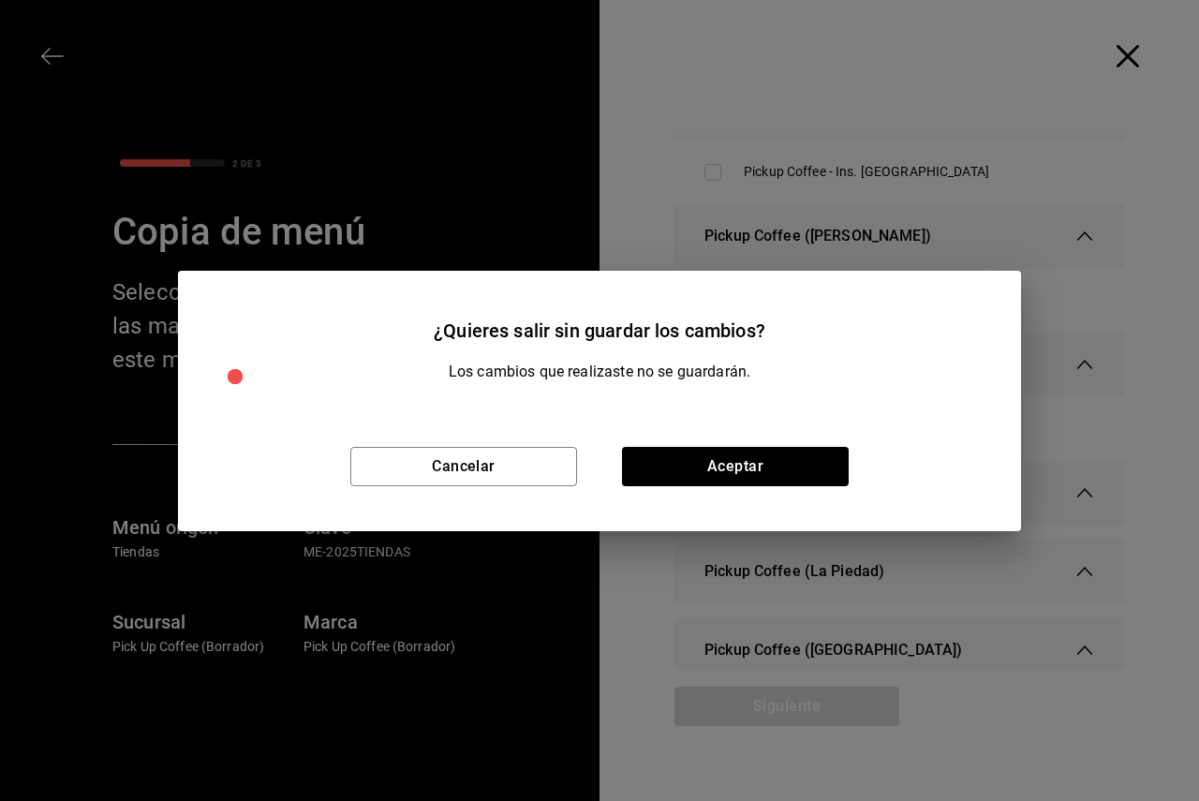
click at [697, 491] on div "Cancelar Aceptar" at bounding box center [599, 466] width 843 height 129
click at [697, 476] on button "Aceptar" at bounding box center [735, 466] width 227 height 39
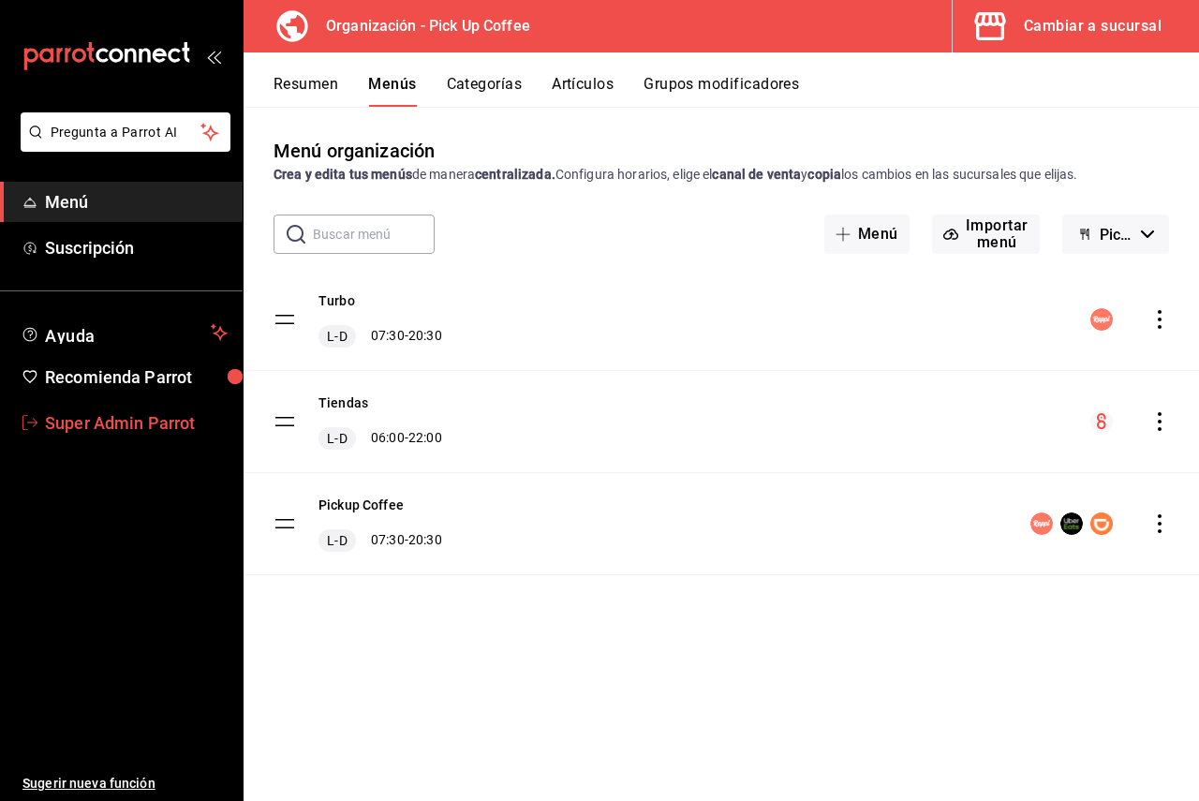
click at [93, 414] on span "Super Admin Parrot" at bounding box center [136, 422] width 183 height 25
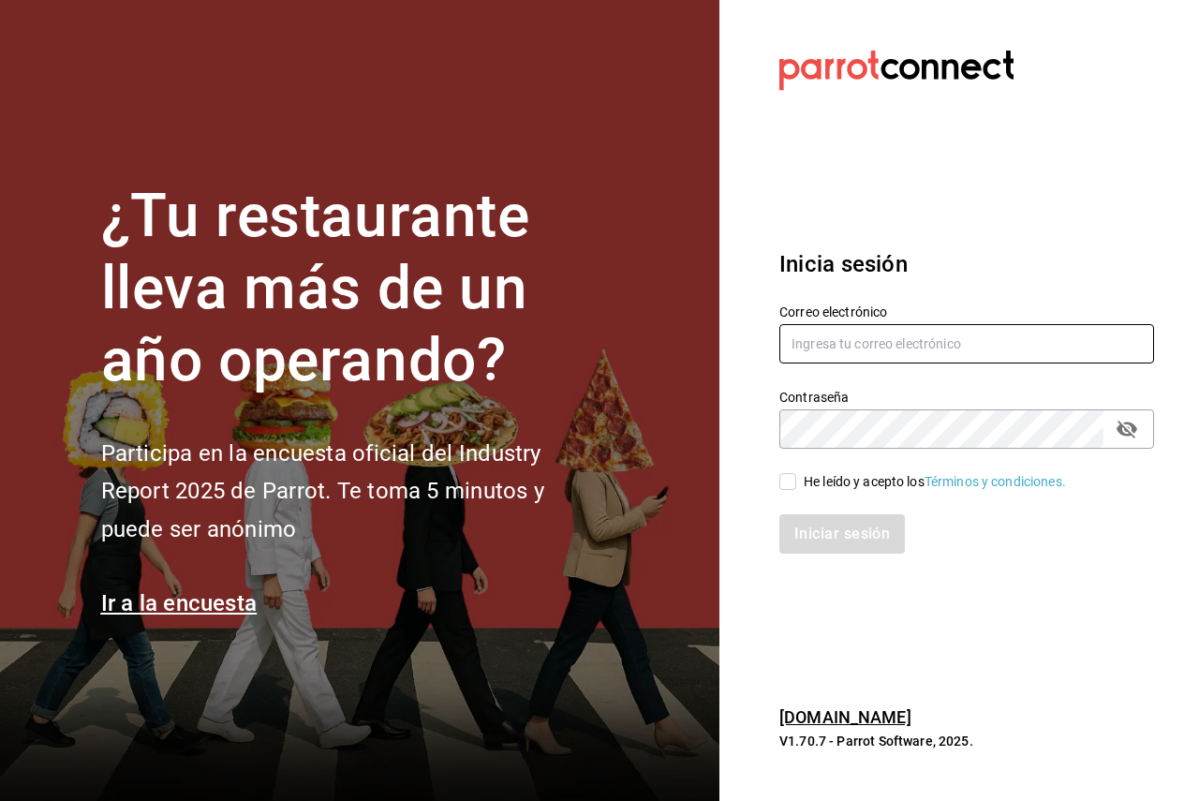
click at [856, 338] on input "text" at bounding box center [967, 343] width 375 height 39
paste input "pickup@palmas500.com"
type input "pickup@palmas500.com"
click at [809, 476] on div "He leído y acepto los Términos y condiciones." at bounding box center [935, 482] width 262 height 20
click at [796, 476] on input "He leído y acepto los Términos y condiciones." at bounding box center [788, 481] width 17 height 17
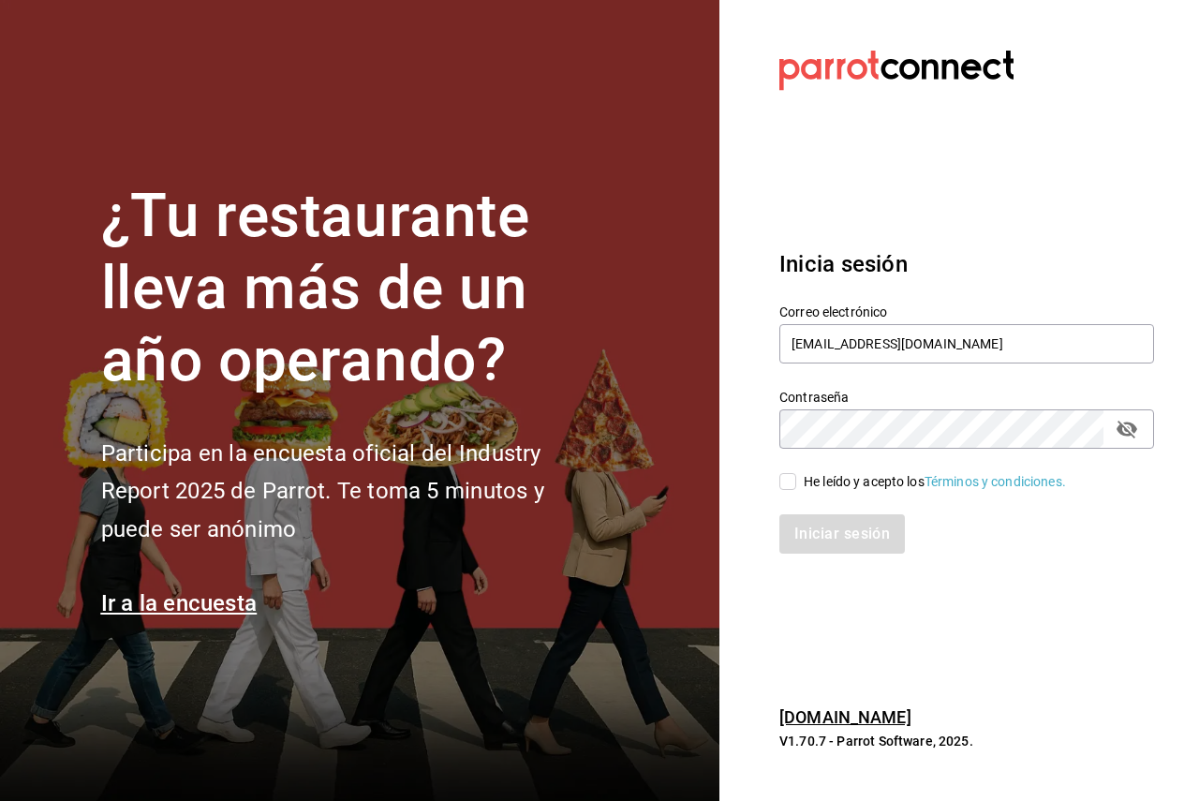
checkbox input "true"
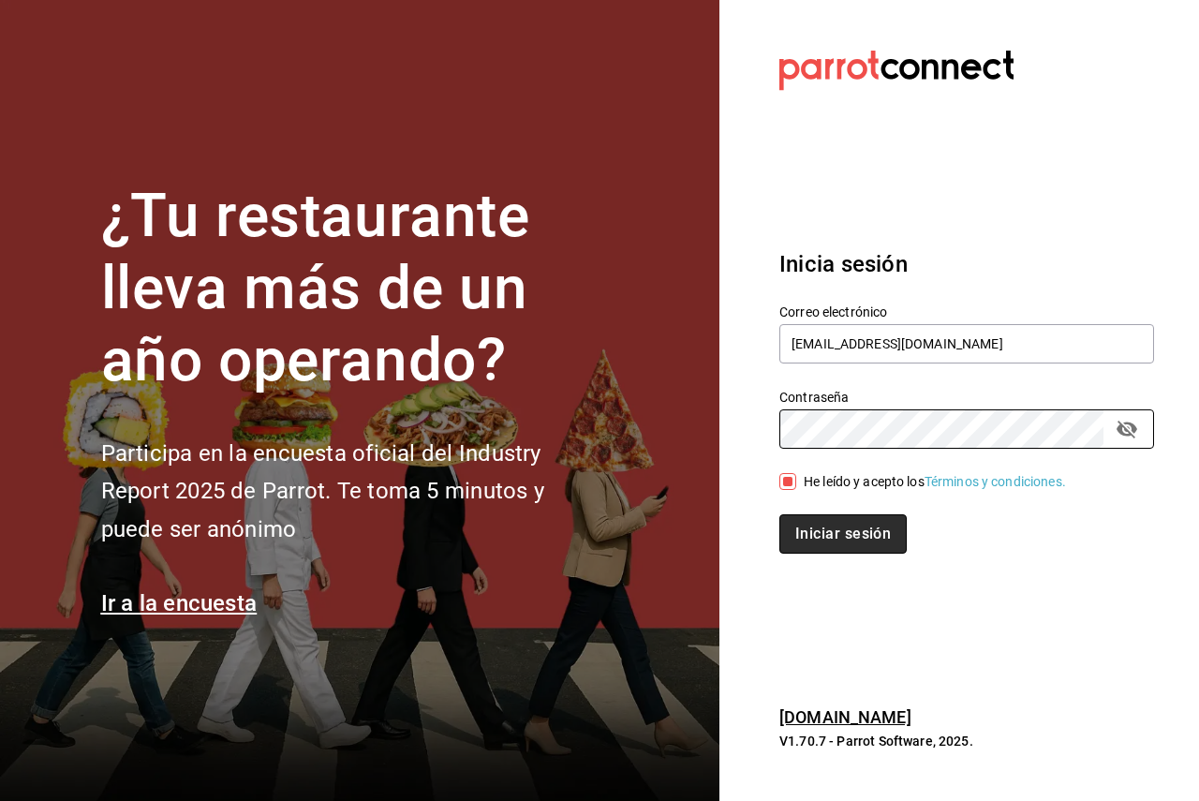
click at [825, 542] on button "Iniciar sesión" at bounding box center [843, 533] width 127 height 39
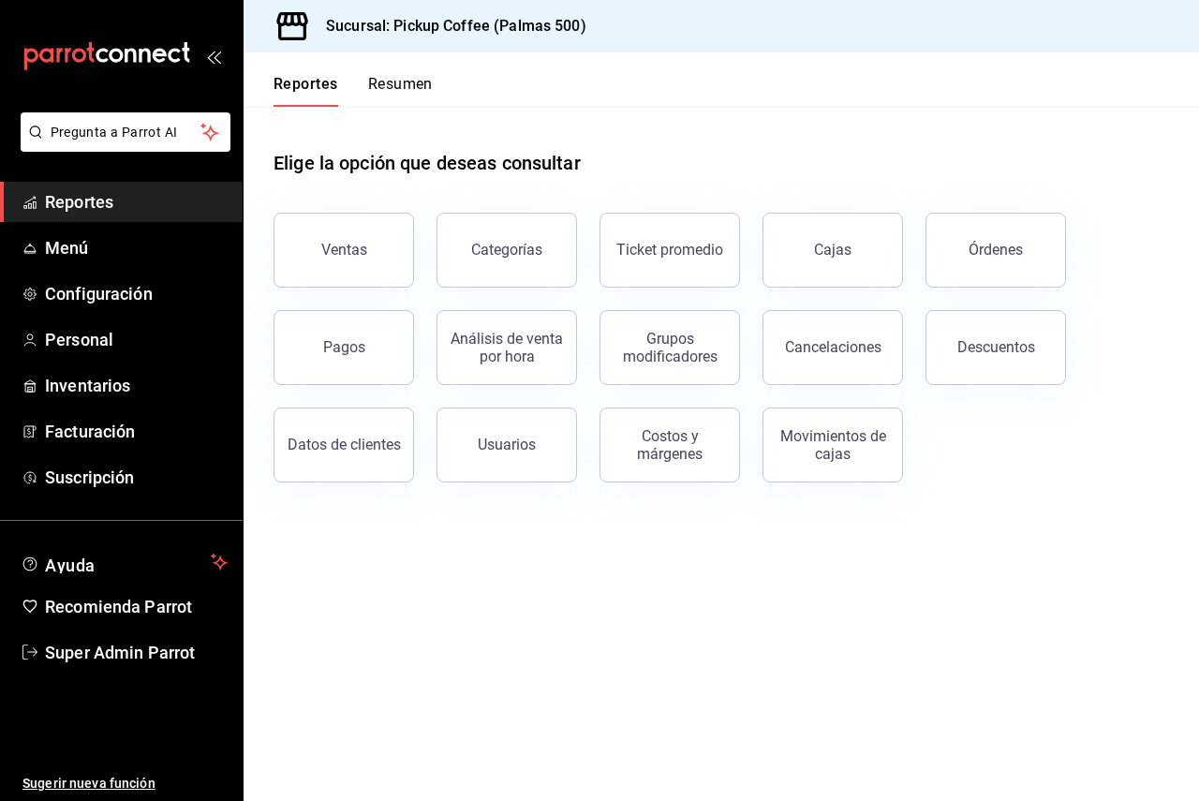
drag, startPoint x: 631, startPoint y: 29, endPoint x: 591, endPoint y: 31, distance: 39.4
drag, startPoint x: 591, startPoint y: 31, endPoint x: 94, endPoint y: 225, distance: 534.0
click at [94, 225] on ul "Reportes Menú Configuración Personal Inventarios Facturación Suscripción" at bounding box center [121, 340] width 243 height 316
click at [91, 239] on span "Menú" at bounding box center [136, 247] width 183 height 25
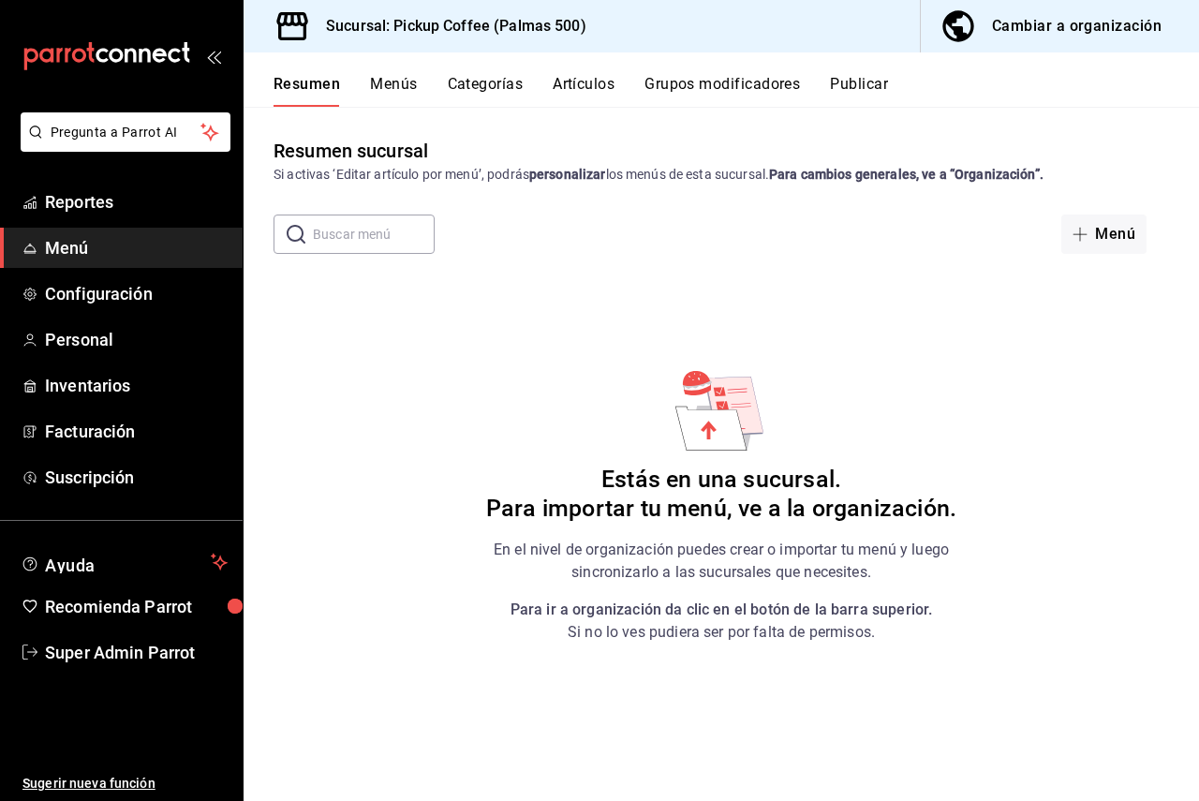
click at [1048, 37] on div "Cambiar a organización" at bounding box center [1077, 26] width 170 height 26
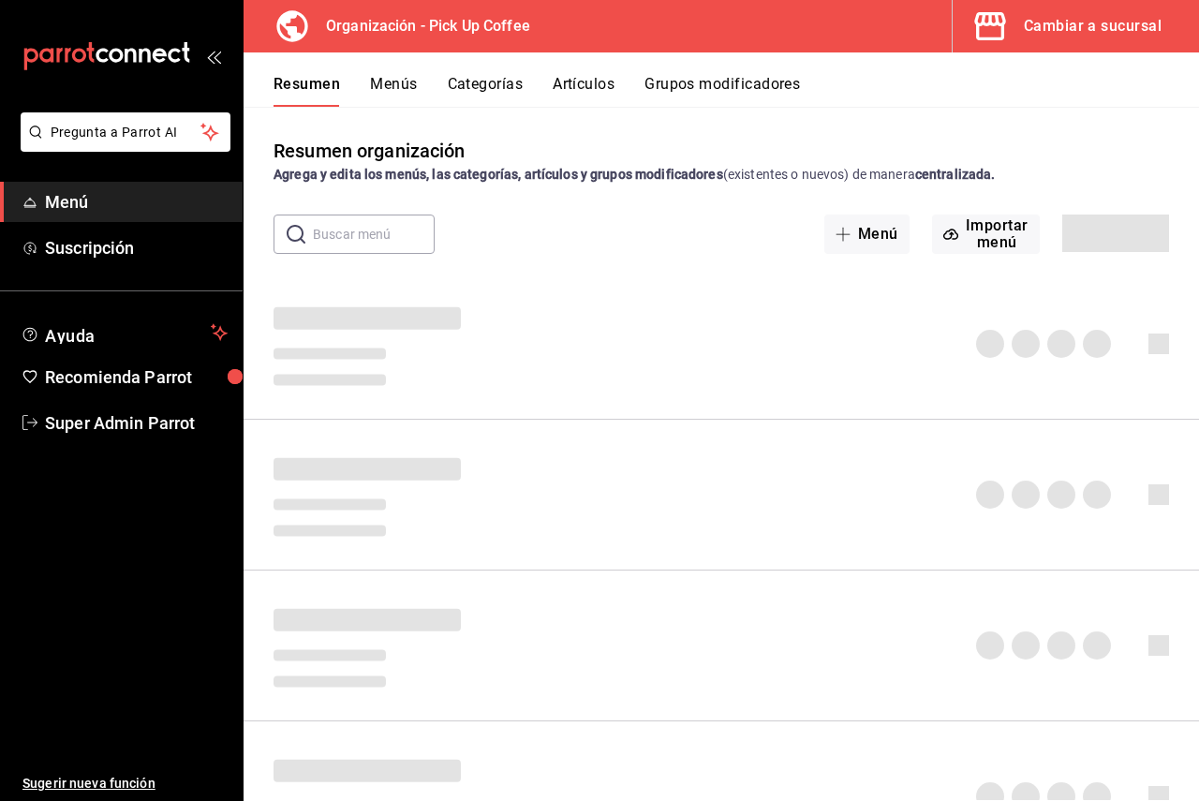
click at [384, 78] on button "Menús" at bounding box center [393, 91] width 47 height 32
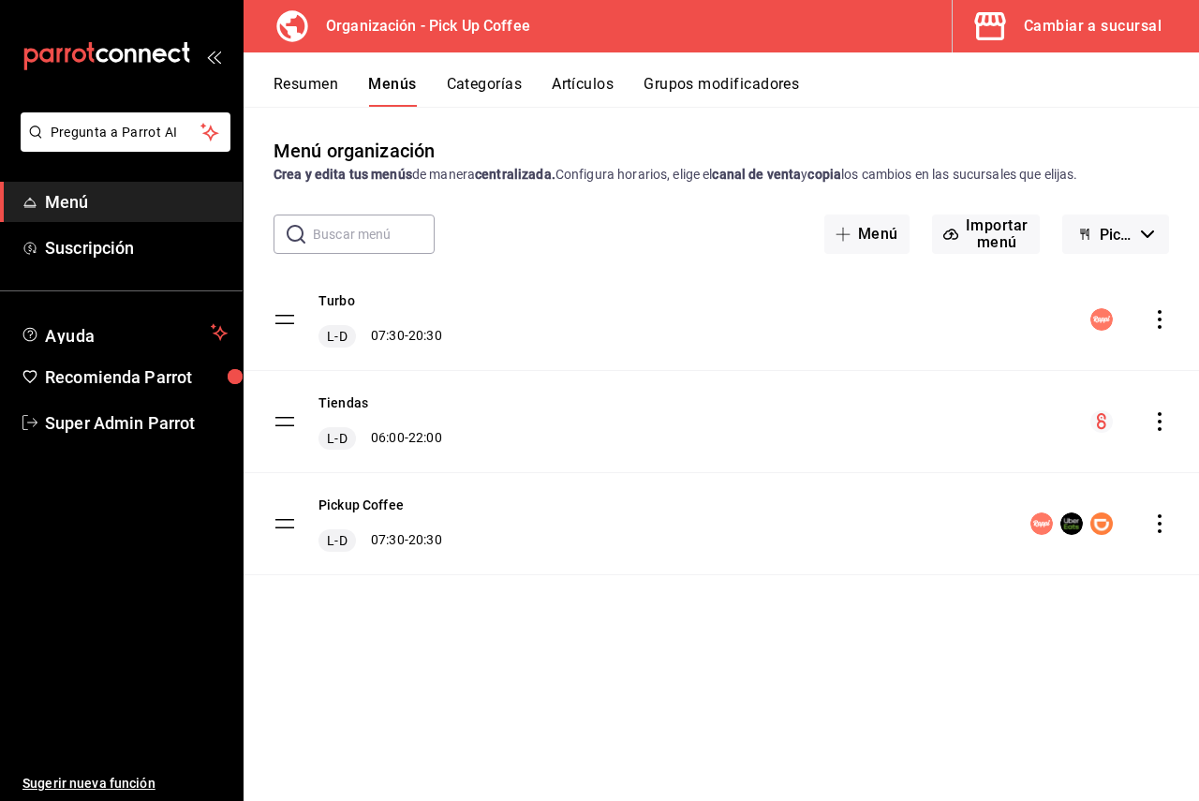
click at [1156, 330] on div "menu-maker-table" at bounding box center [1130, 319] width 79 height 22
click at [1165, 418] on icon "actions" at bounding box center [1160, 421] width 19 height 19
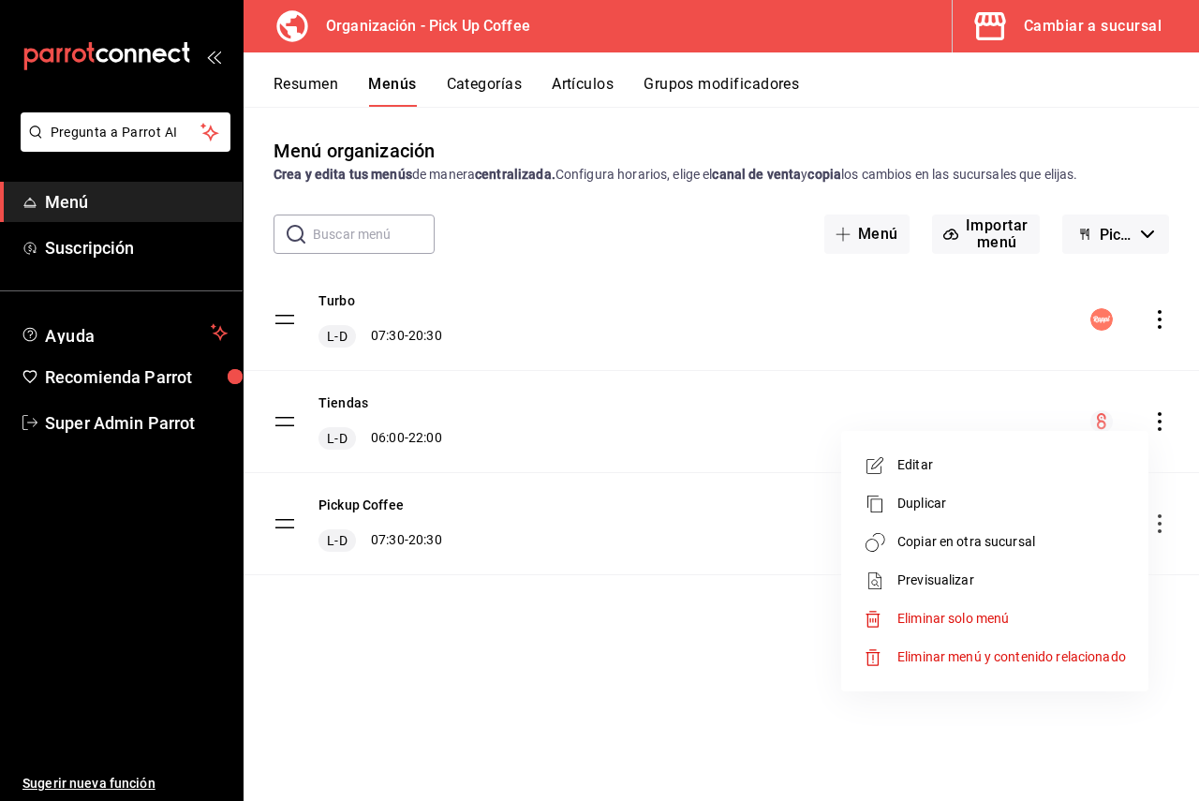
click at [966, 535] on span "Copiar en otra sucursal" at bounding box center [1012, 542] width 229 height 20
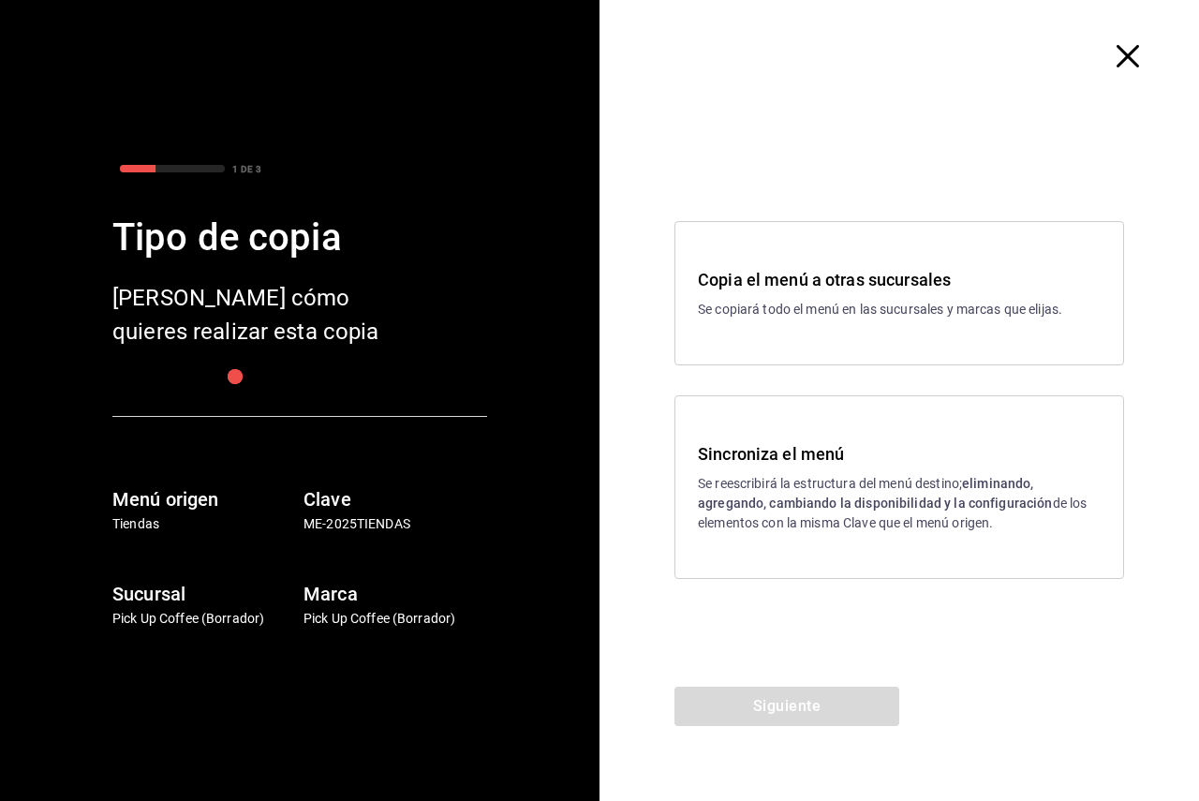
click at [845, 327] on div "Copia el menú a otras sucursales Se copiará todo el menú en las sucursales y ma…" at bounding box center [900, 293] width 450 height 144
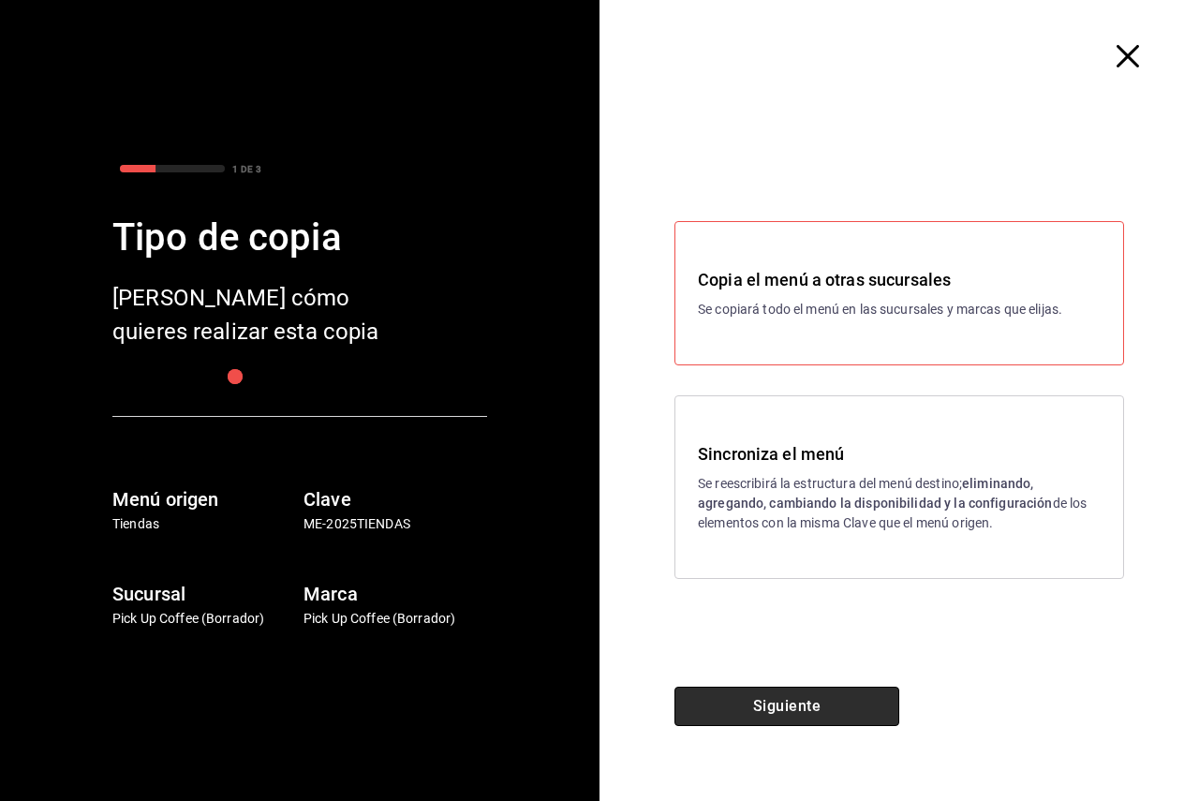
click at [826, 700] on button "Siguiente" at bounding box center [787, 706] width 225 height 39
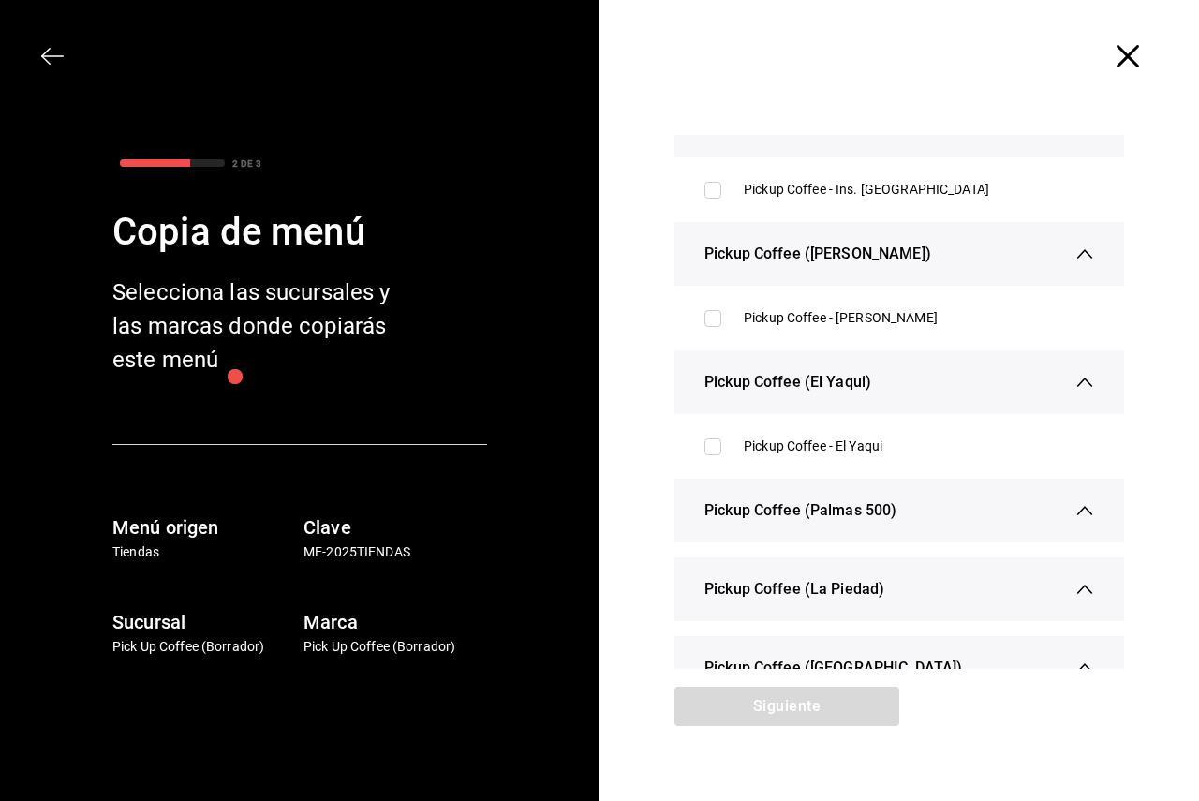
scroll to position [281, 0]
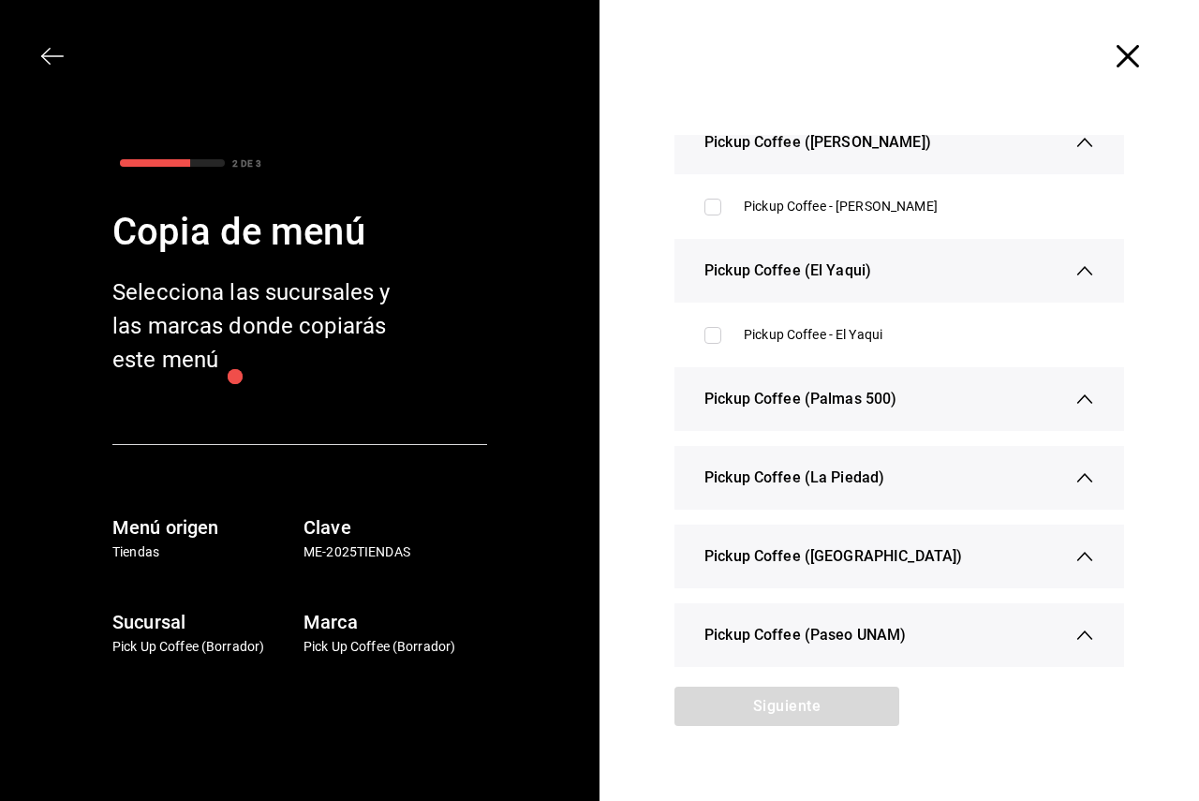
click at [959, 405] on div "Pickup Coffee (Palmas 500)" at bounding box center [900, 399] width 390 height 64
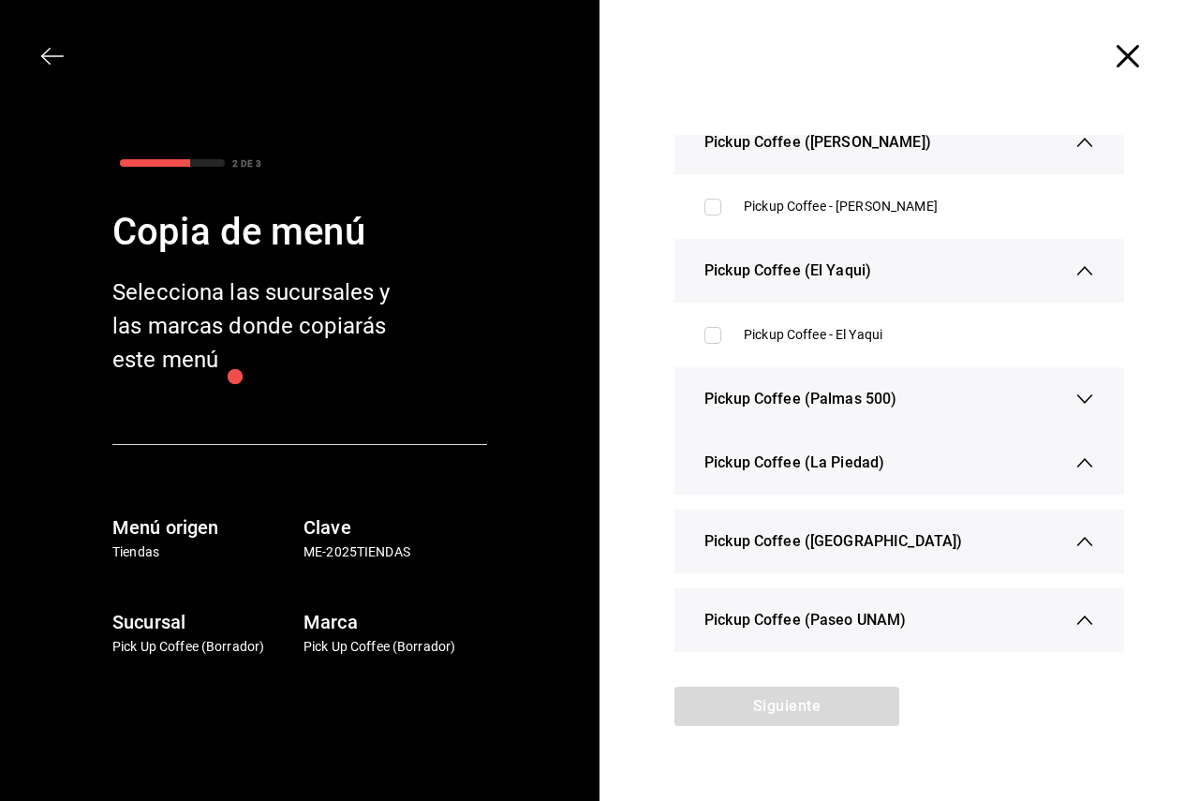
click at [944, 452] on div "Pickup Coffee (La Piedad)" at bounding box center [900, 463] width 390 height 64
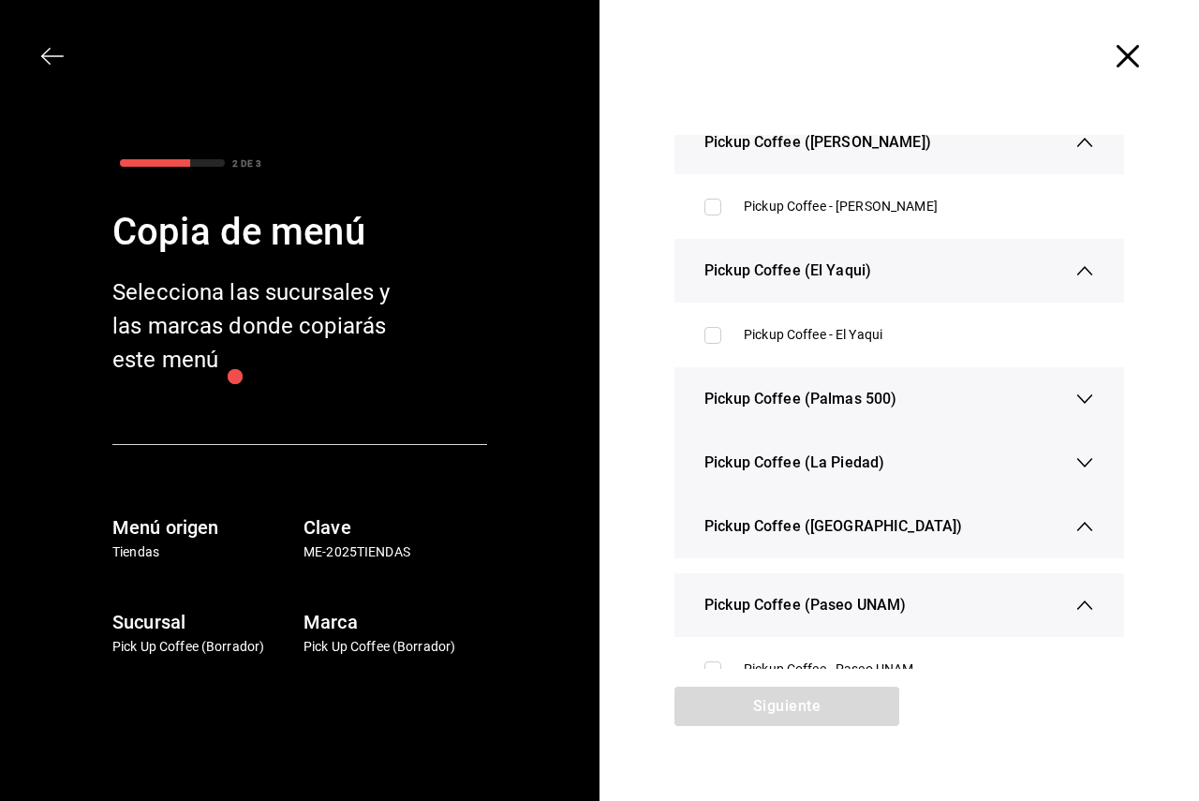
click at [929, 534] on div "Pickup Coffee ([GEOGRAPHIC_DATA])" at bounding box center [900, 527] width 390 height 64
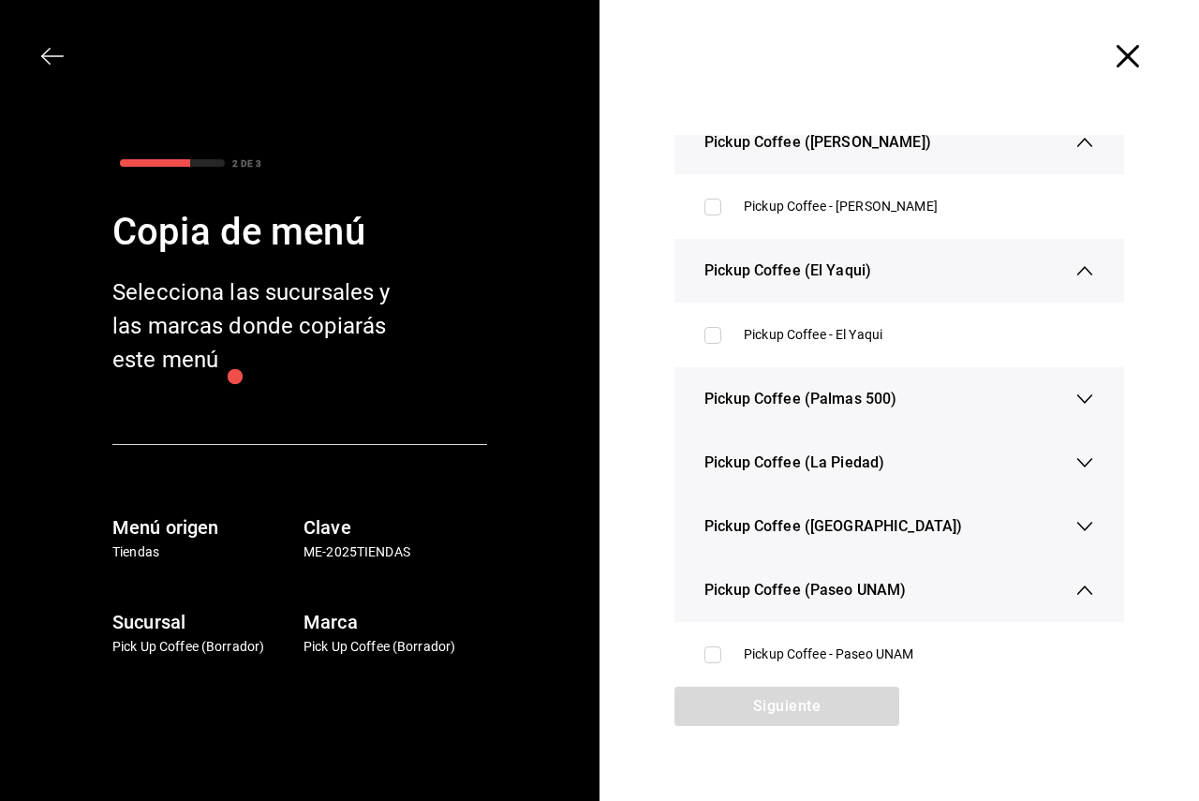
click at [926, 589] on div "Pickup Coffee (Paseo UNAM)" at bounding box center [900, 590] width 390 height 64
click at [1117, 61] on icon "button" at bounding box center [1128, 56] width 22 height 22
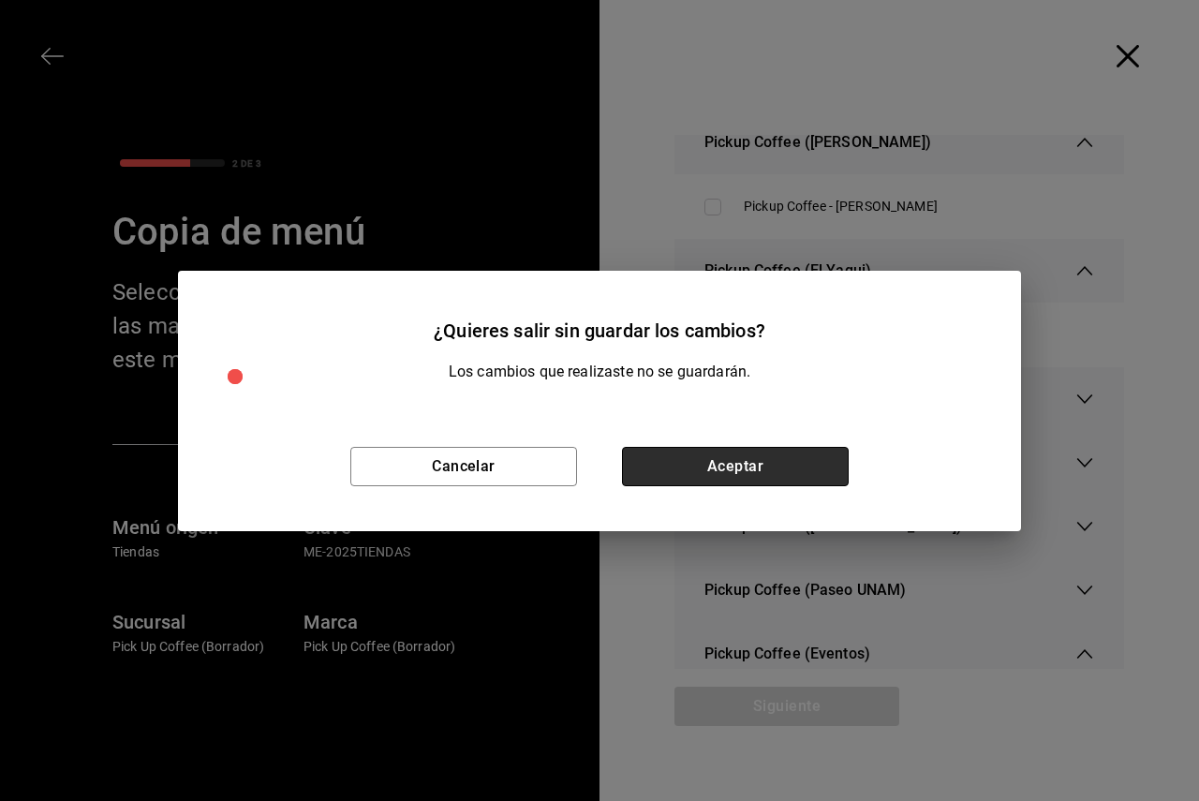
click at [727, 474] on button "Aceptar" at bounding box center [735, 466] width 227 height 39
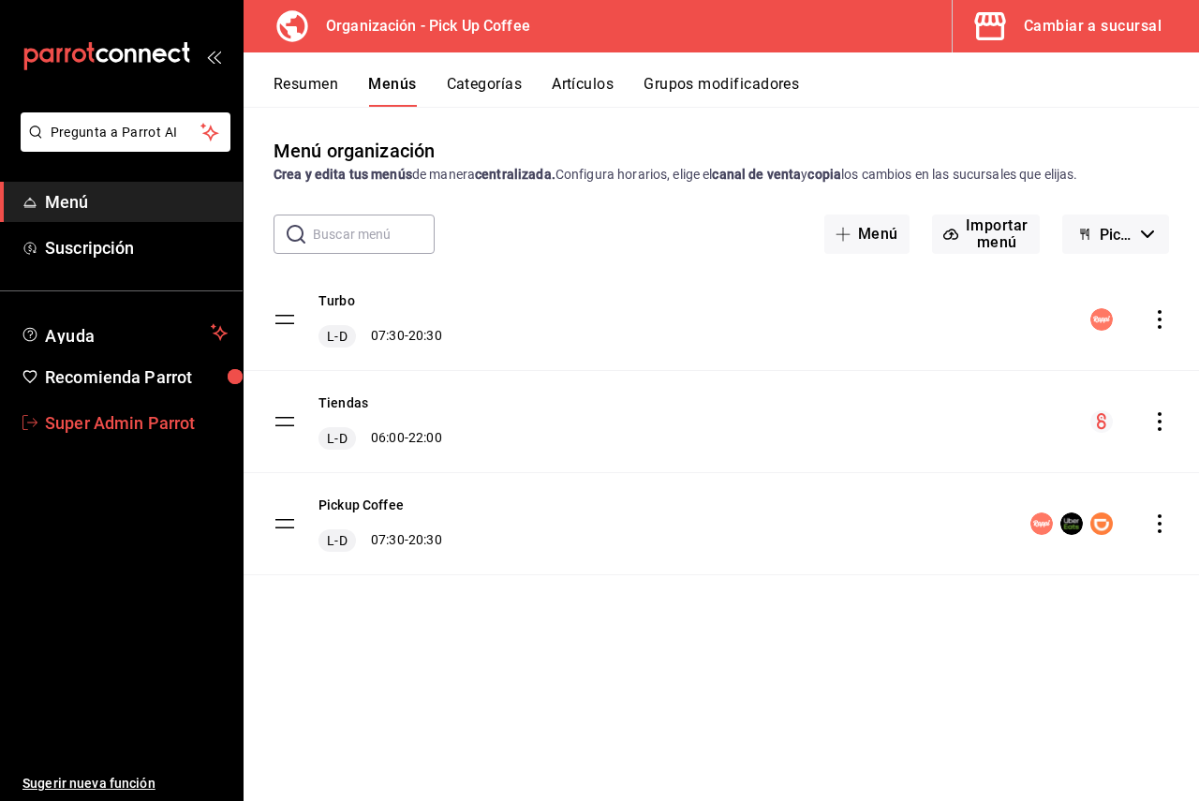
click at [126, 433] on span "Super Admin Parrot" at bounding box center [136, 422] width 183 height 25
